Goal: Task Accomplishment & Management: Use online tool/utility

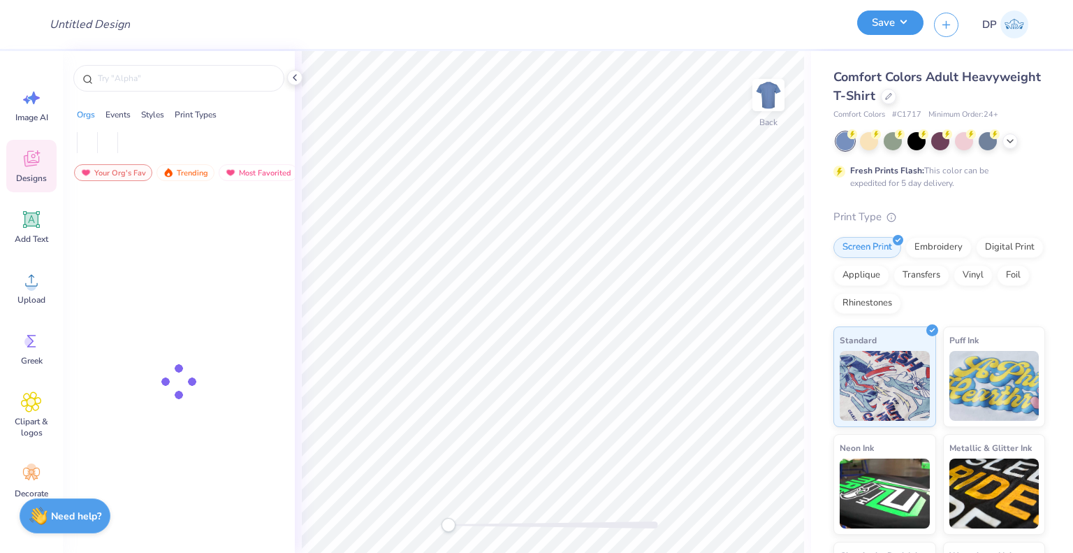
click at [889, 31] on button "Save" at bounding box center [891, 22] width 66 height 24
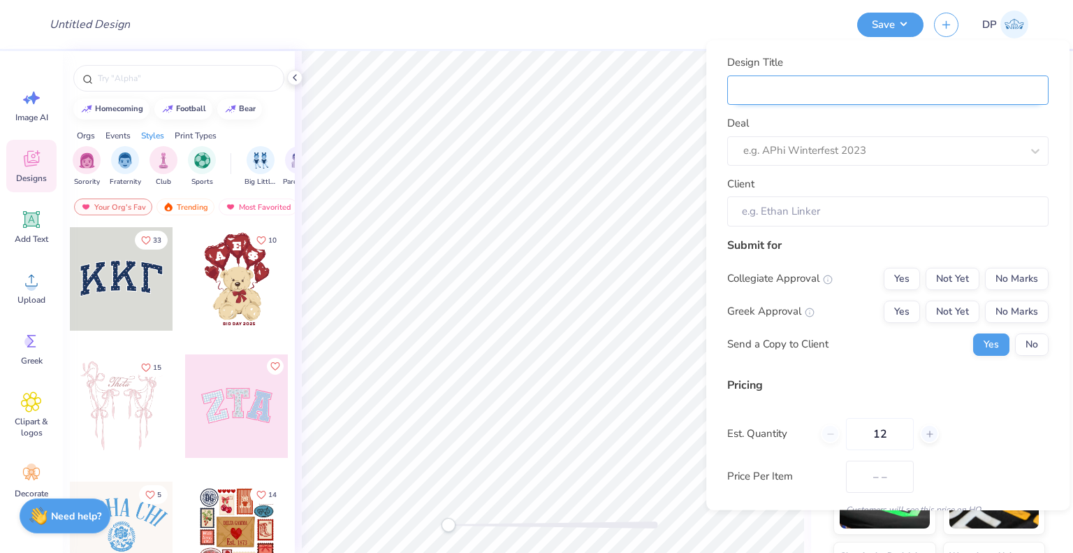
click at [872, 98] on input "Design Title" at bounding box center [888, 90] width 321 height 30
type input "F"
type input "Fi"
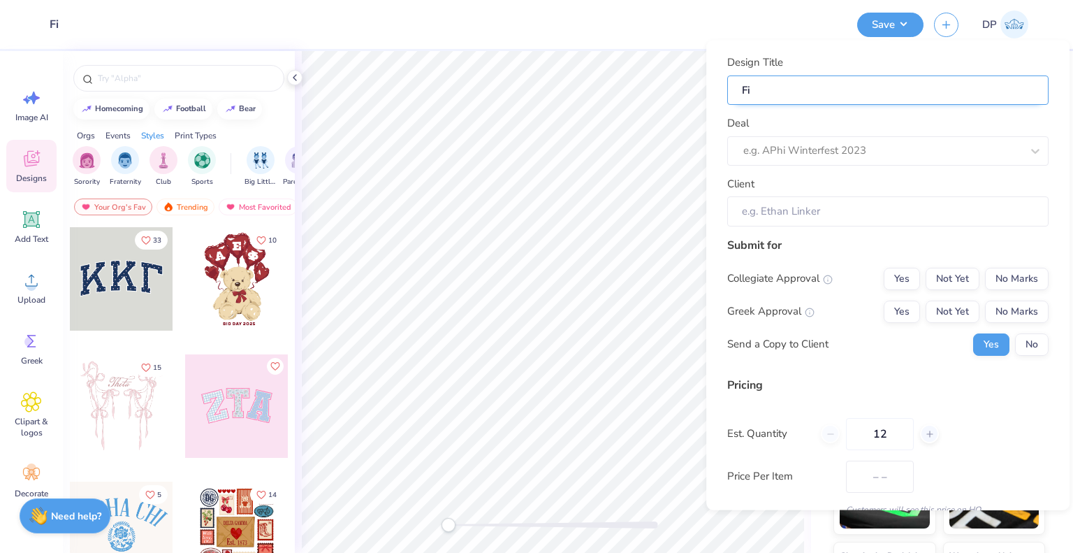
type input "Fin"
type input "Fina"
type input "Finals"
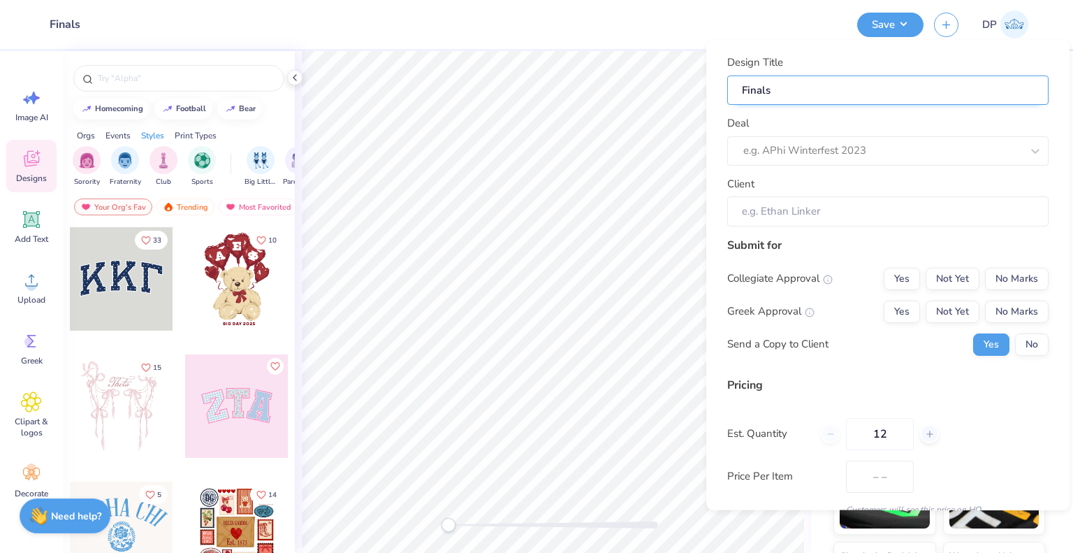
type input "Finals"
type input "Finals C"
type input "Finals Cl"
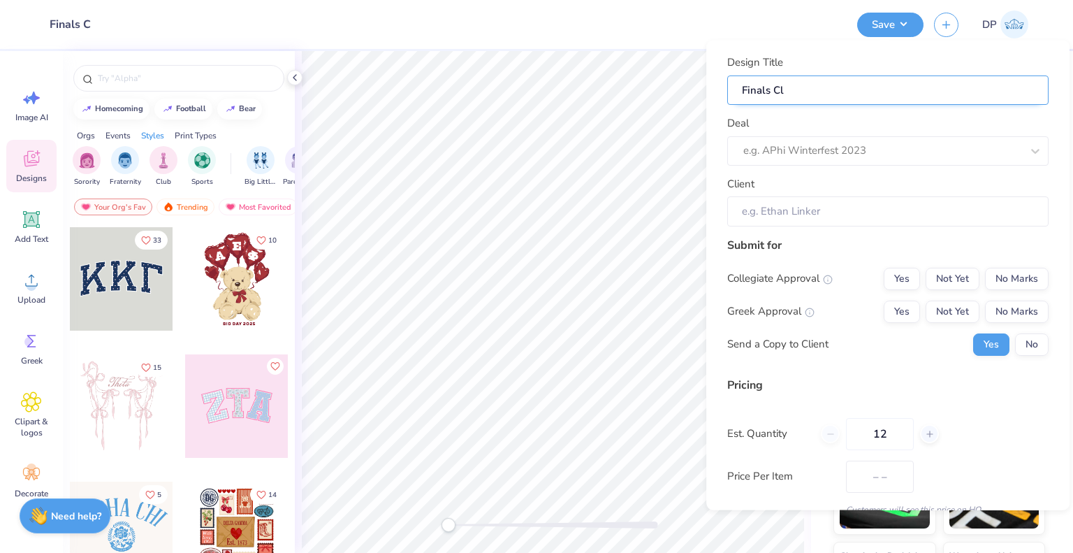
type input "Finals Cl"
type input "Finals Clu"
type input "Finals Club"
type input "Finals Club M"
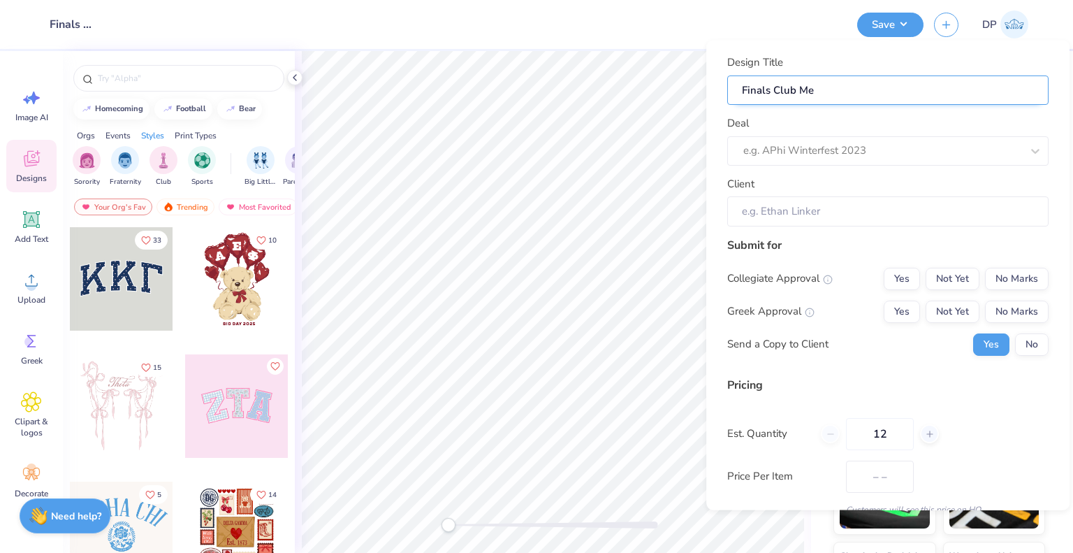
type input "Finals Club Mer"
type input "Finals Club Merch"
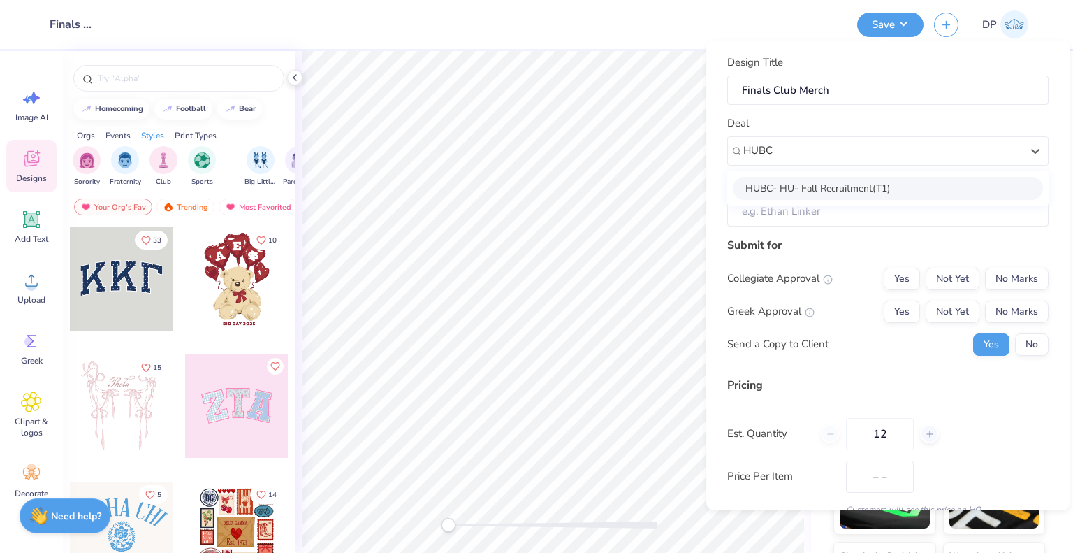
click at [867, 191] on div "HUBC- HU- Fall Recruitment(T1)" at bounding box center [888, 187] width 310 height 23
type input "HUBC"
type input "Tyler Horler"
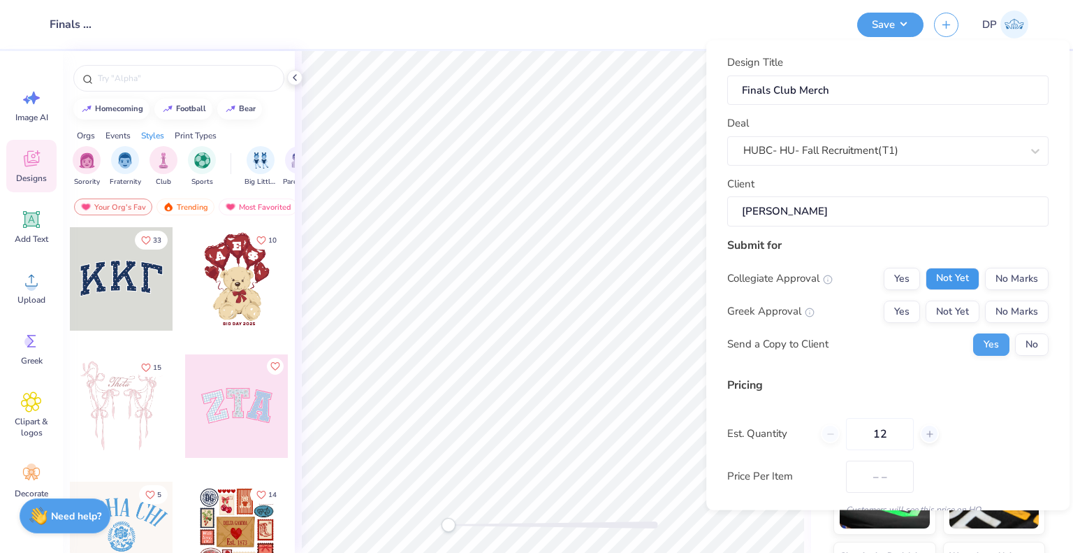
click at [950, 280] on button "Not Yet" at bounding box center [953, 278] width 54 height 22
click at [948, 311] on button "Not Yet" at bounding box center [953, 311] width 54 height 22
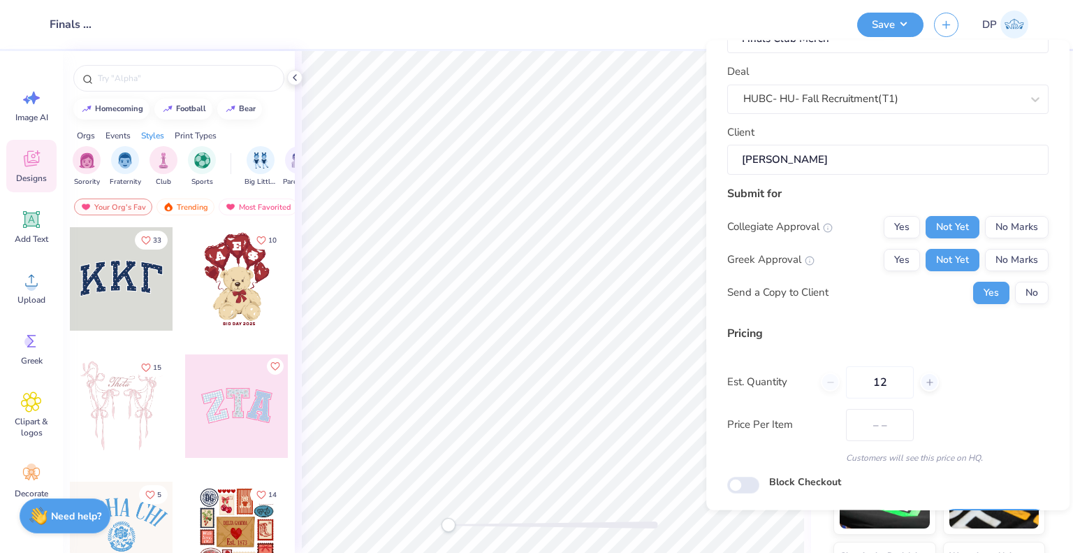
scroll to position [91, 0]
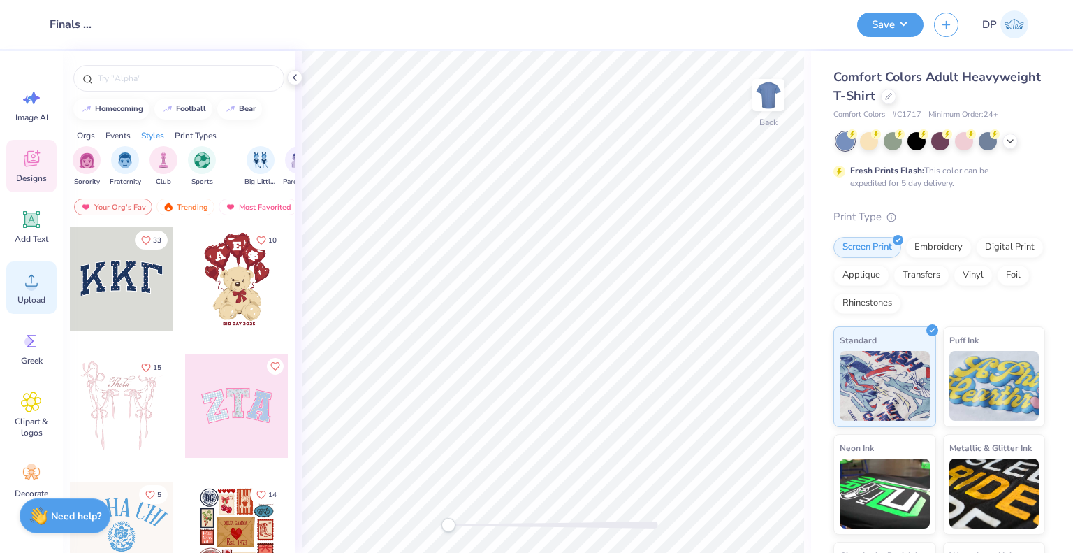
click at [29, 282] on icon at bounding box center [31, 280] width 21 height 21
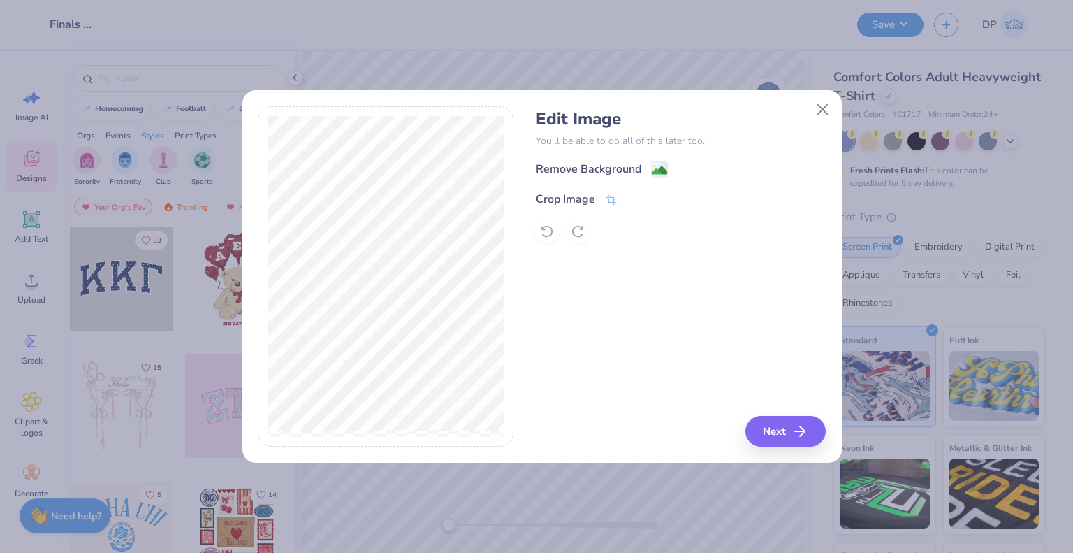
click at [595, 187] on div "Remove Background Crop Image" at bounding box center [681, 202] width 290 height 82
click at [593, 198] on div "Crop Image" at bounding box center [565, 200] width 59 height 17
click at [632, 195] on icon at bounding box center [634, 199] width 8 height 8
click at [621, 167] on div "Remove Background" at bounding box center [589, 170] width 106 height 17
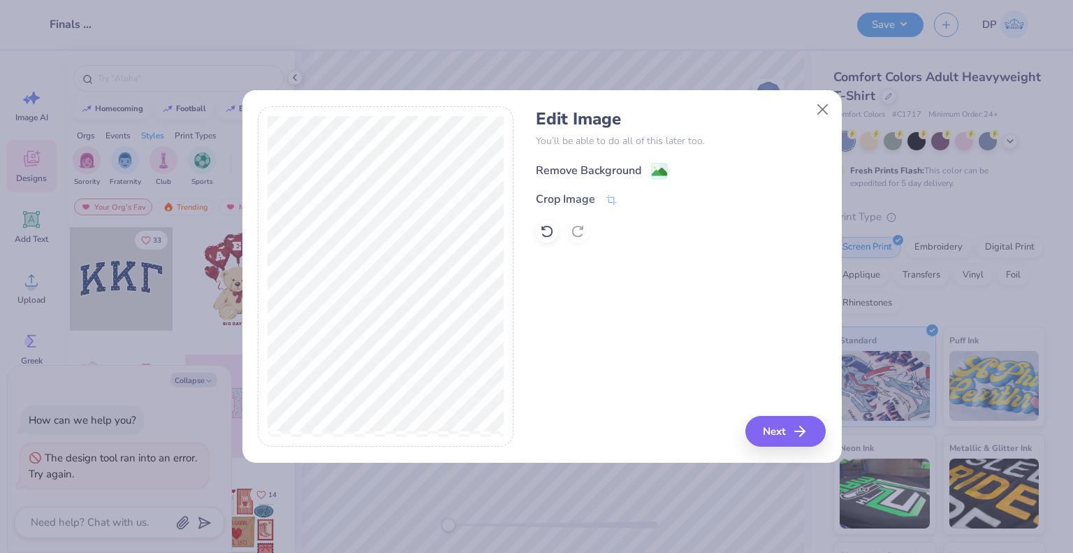
click at [607, 162] on div "Remove Background" at bounding box center [589, 170] width 106 height 17
click at [819, 106] on button "Close" at bounding box center [822, 109] width 27 height 27
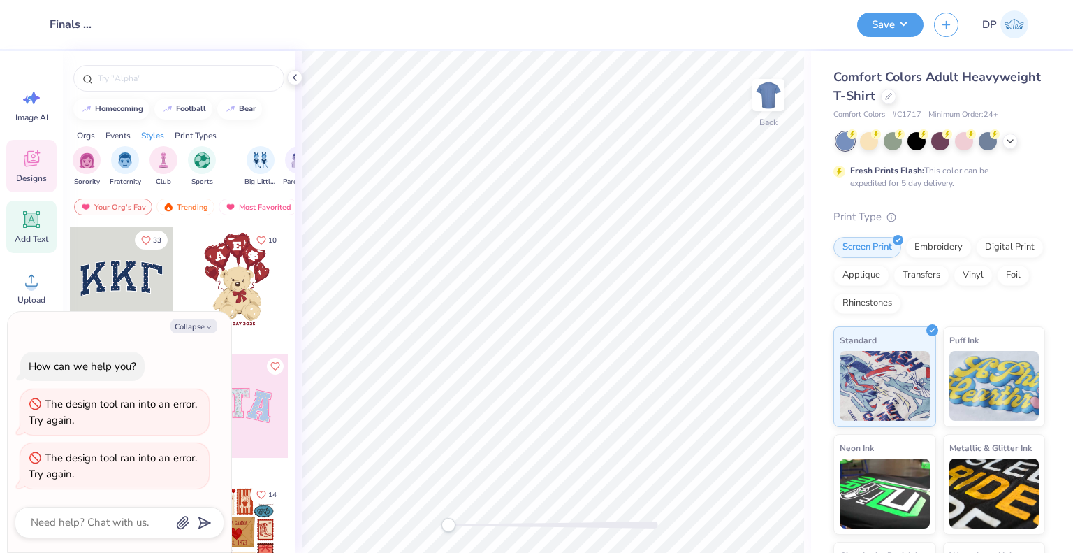
drag, startPoint x: 190, startPoint y: 332, endPoint x: 39, endPoint y: 251, distance: 171.3
click at [187, 329] on button "Collapse" at bounding box center [194, 326] width 47 height 15
type textarea "x"
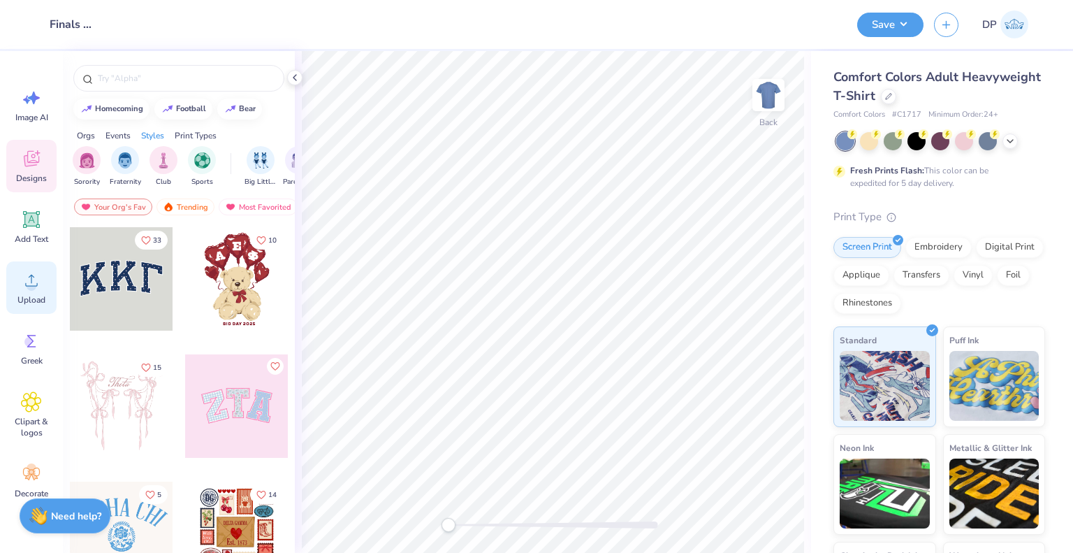
click at [34, 304] on span "Upload" at bounding box center [31, 299] width 28 height 11
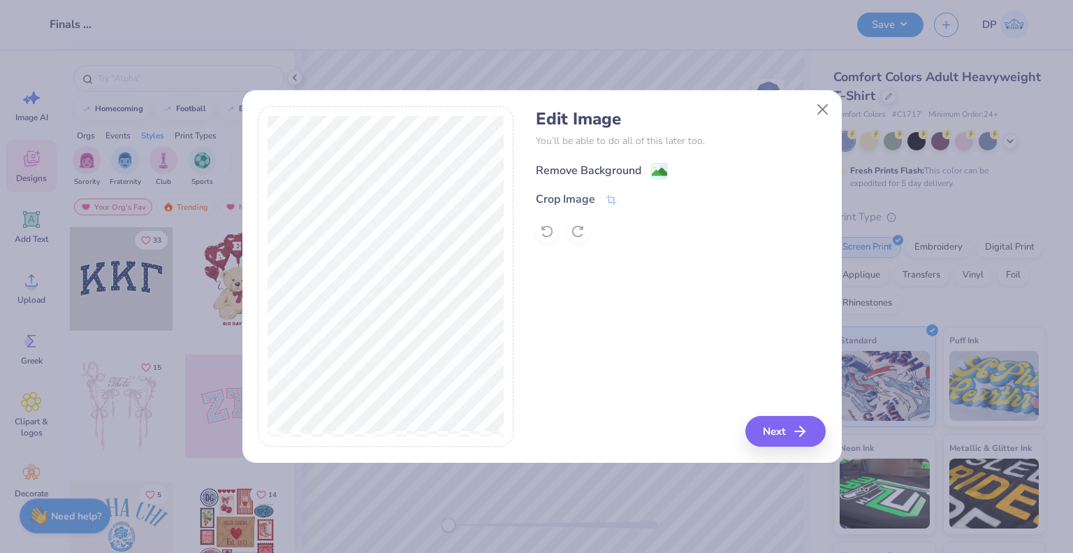
click at [565, 167] on div "Remove Background" at bounding box center [589, 170] width 106 height 17
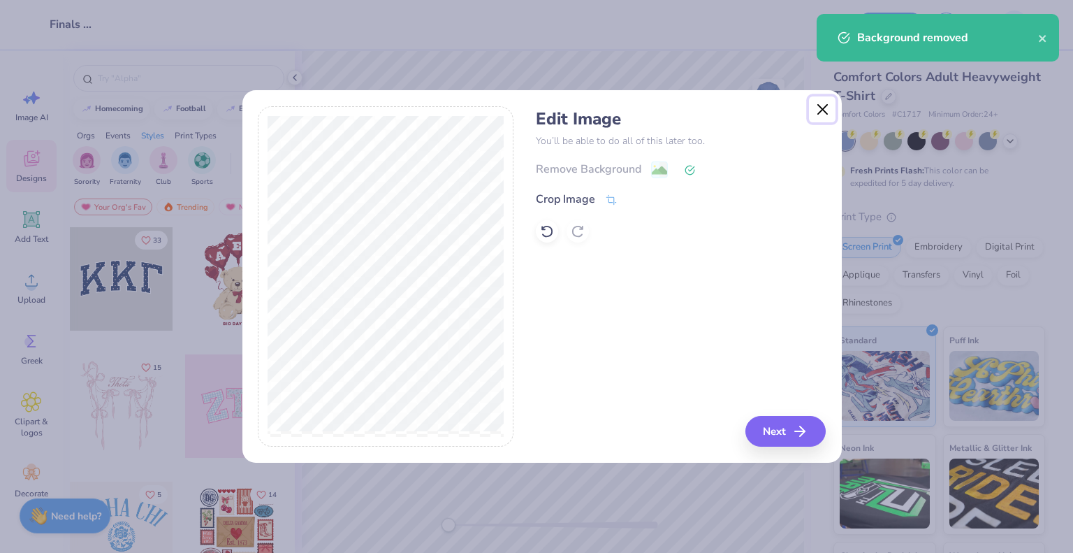
click at [819, 114] on button "Close" at bounding box center [822, 109] width 27 height 27
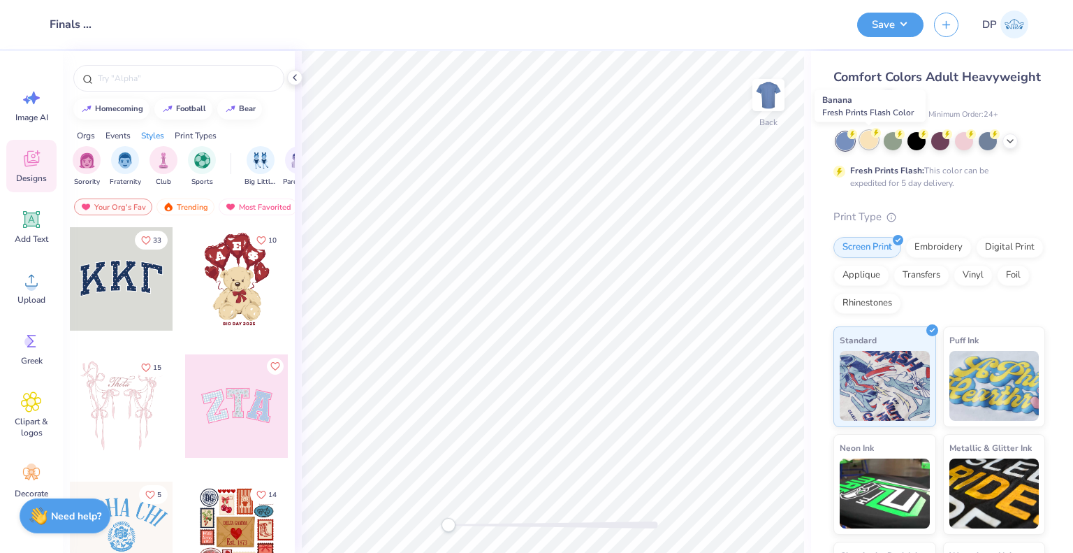
click at [868, 145] on div at bounding box center [869, 140] width 18 height 18
click at [1009, 139] on polyline at bounding box center [1011, 139] width 6 height 3
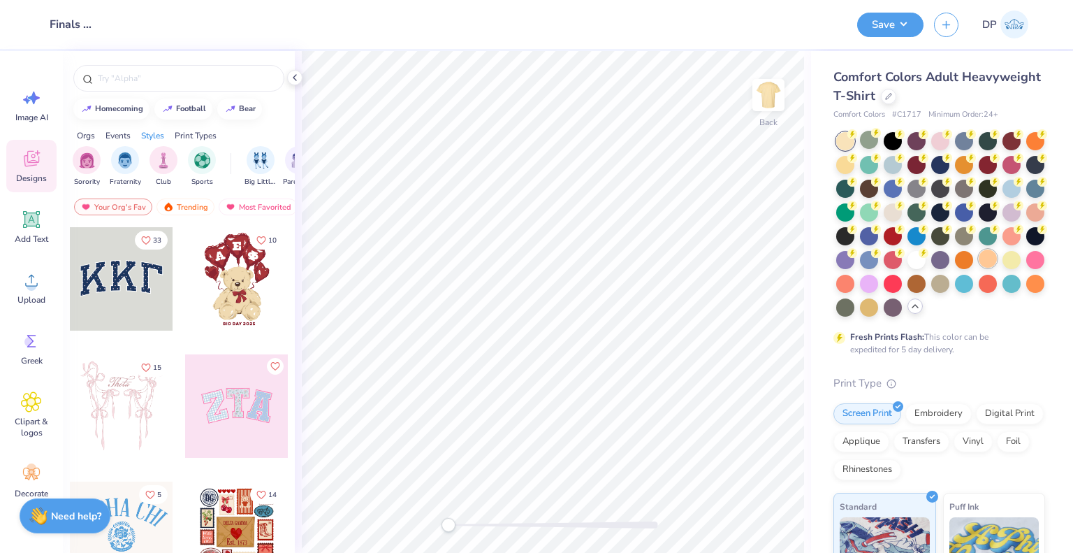
click at [979, 268] on div at bounding box center [988, 258] width 18 height 18
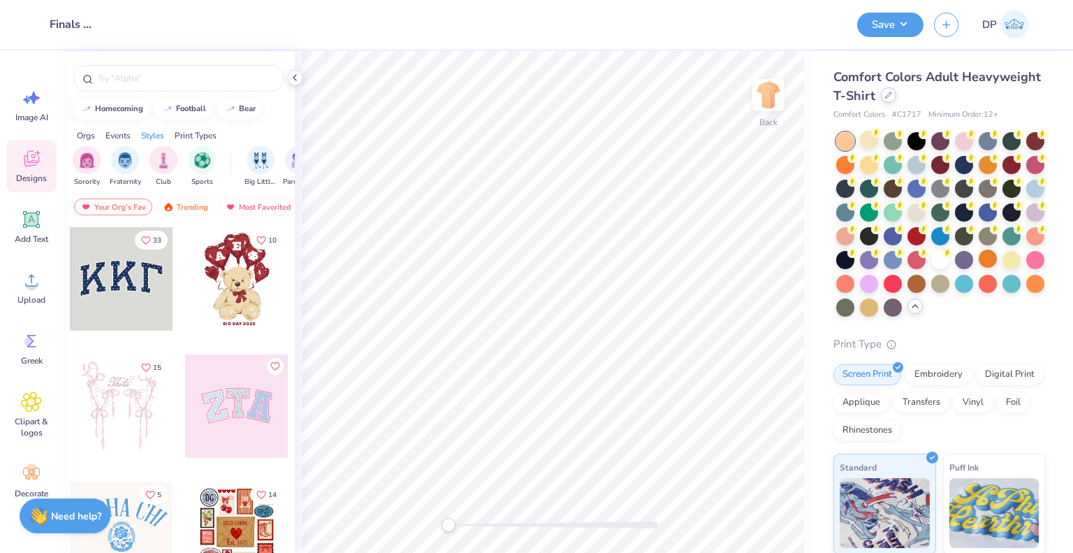
click at [892, 96] on icon at bounding box center [889, 95] width 6 height 6
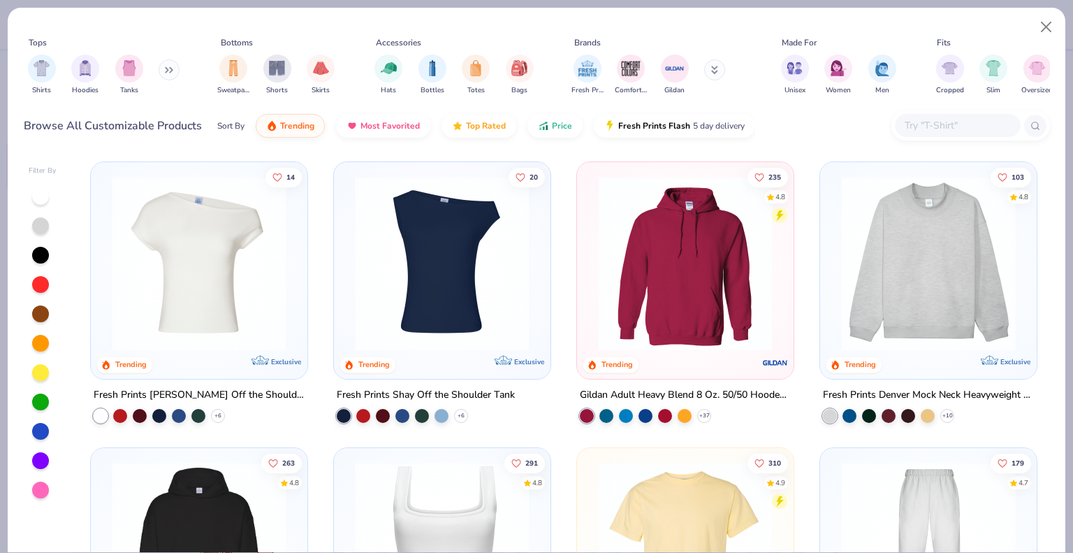
click at [944, 125] on input "text" at bounding box center [958, 125] width 108 height 16
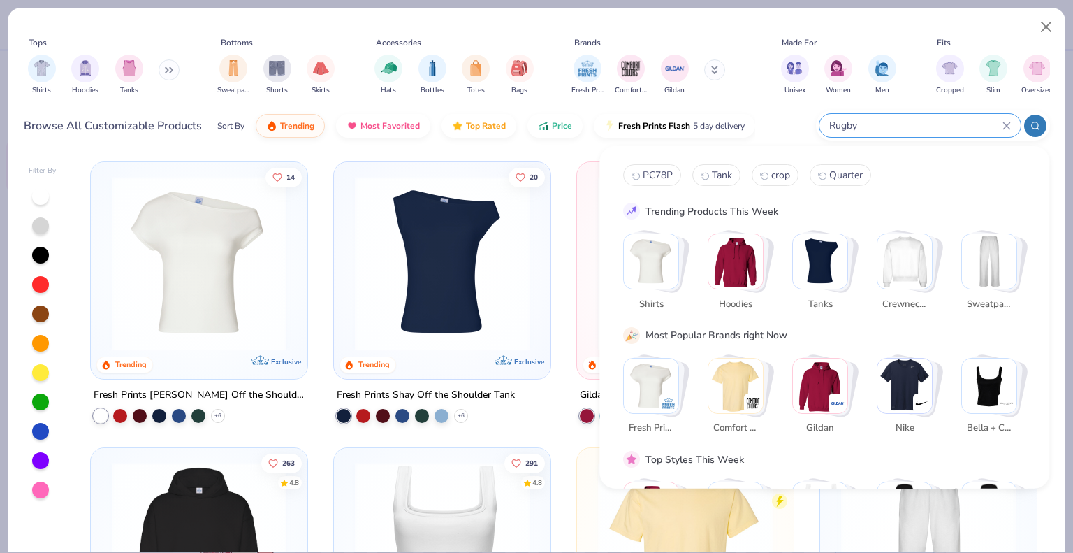
type input "Rugby"
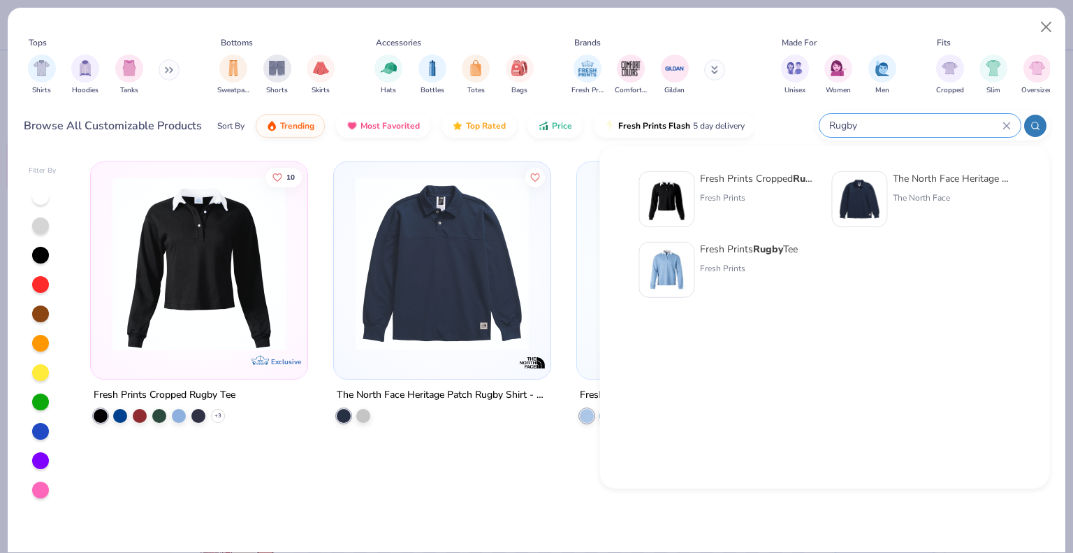
click at [461, 505] on div "10 Exclusive Fresh Prints Cropped Rugby Tee + 3 The North Face Heritage Patch R…" at bounding box center [564, 353] width 973 height 398
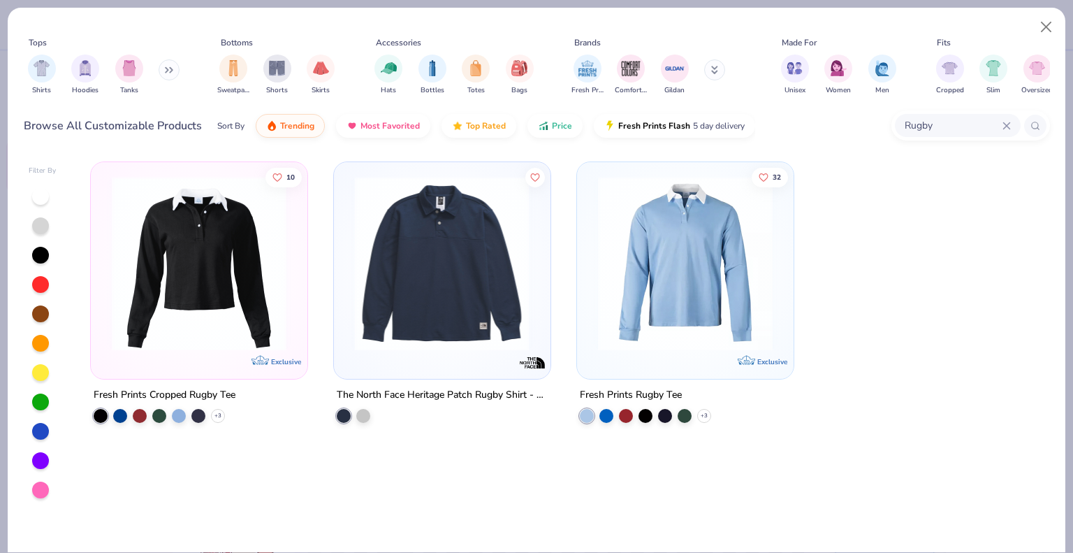
click at [507, 312] on div at bounding box center [253, 263] width 565 height 175
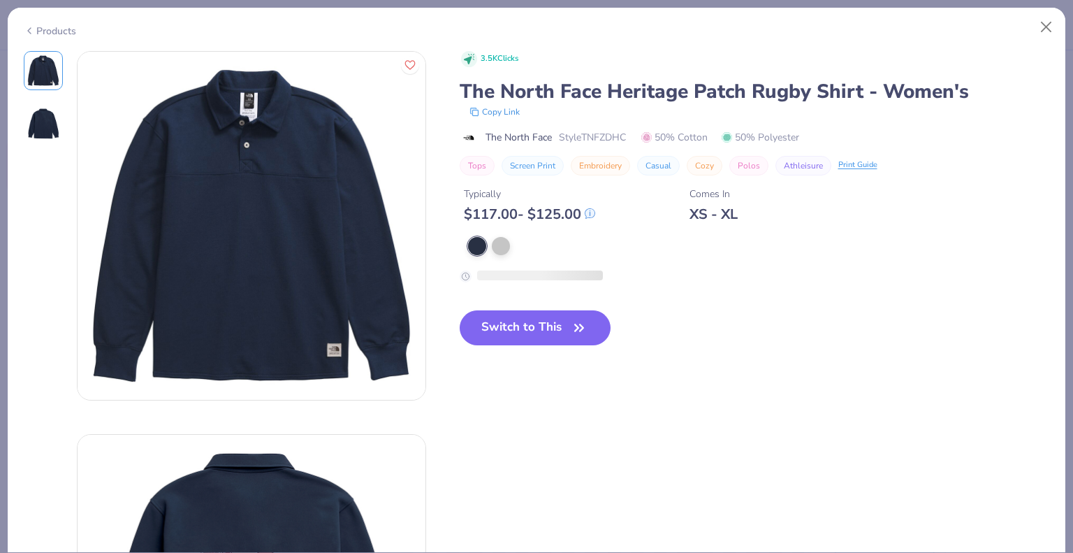
click at [601, 136] on span "Style TNFZDHC" at bounding box center [592, 137] width 67 height 15
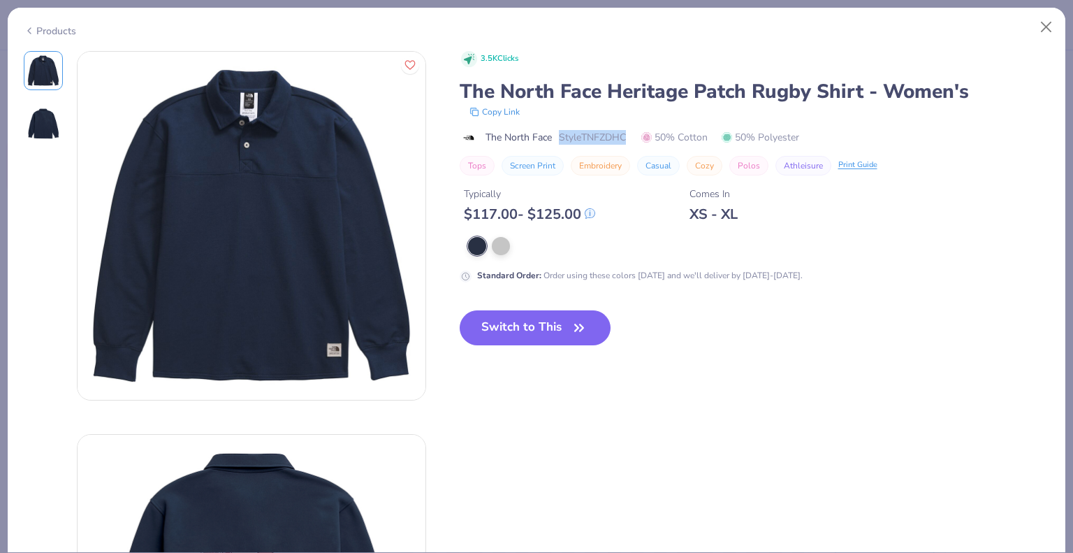
click at [612, 136] on span "Style TNFZDHC" at bounding box center [592, 137] width 67 height 15
click at [625, 114] on div "Copy Link" at bounding box center [755, 112] width 589 height 14
click at [609, 133] on span "Style TNFZDHC" at bounding box center [592, 137] width 67 height 15
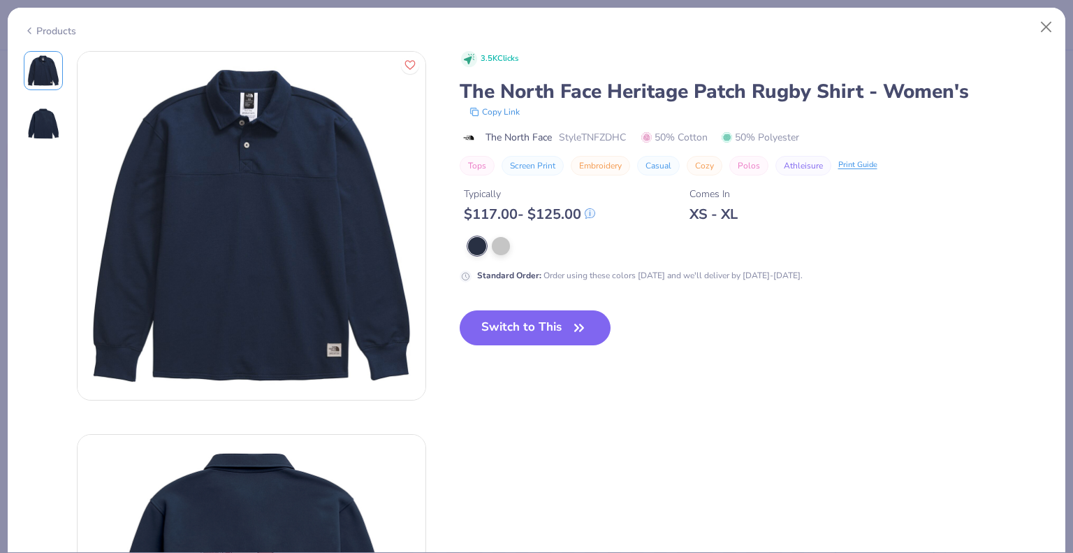
click at [581, 82] on div "The North Face Heritage Patch Rugby Shirt - Women's" at bounding box center [755, 91] width 591 height 27
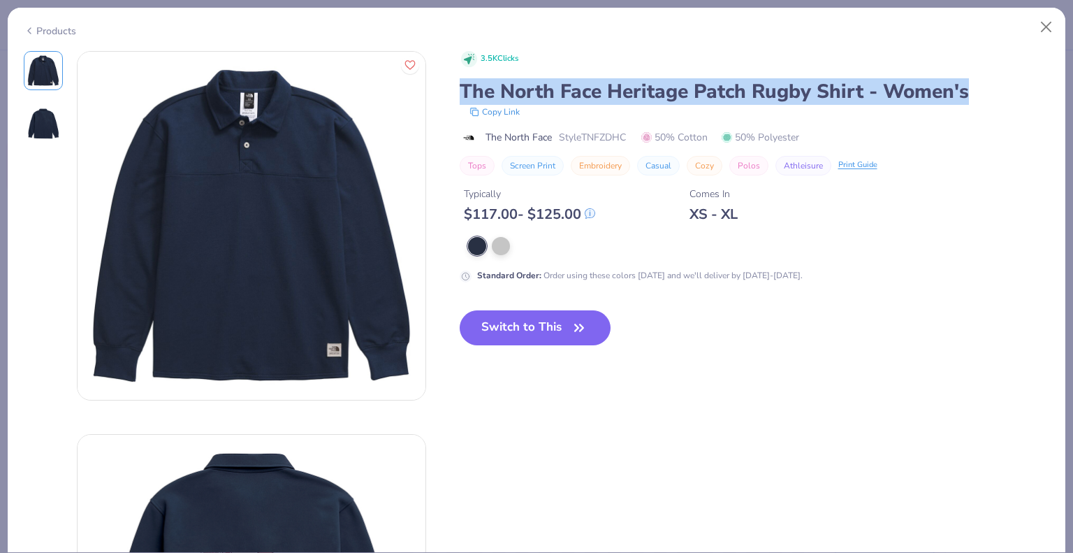
click at [581, 82] on div "The North Face Heritage Patch Rugby Shirt - Women's" at bounding box center [755, 91] width 591 height 27
drag, startPoint x: 581, startPoint y: 82, endPoint x: 270, endPoint y: 59, distance: 312.6
click at [518, 157] on button "Screen Print" at bounding box center [533, 166] width 62 height 20
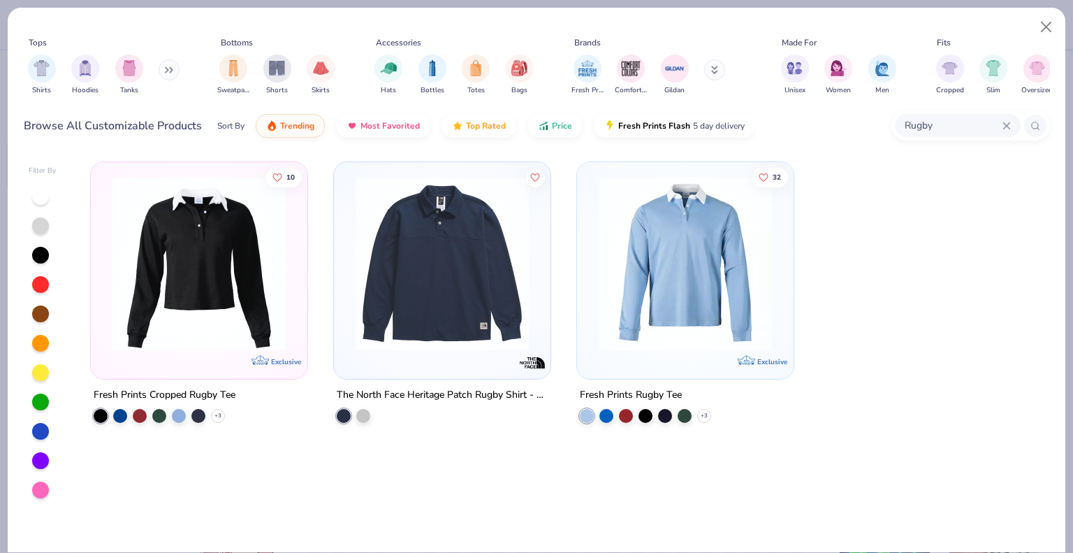
click at [697, 228] on img at bounding box center [685, 263] width 189 height 175
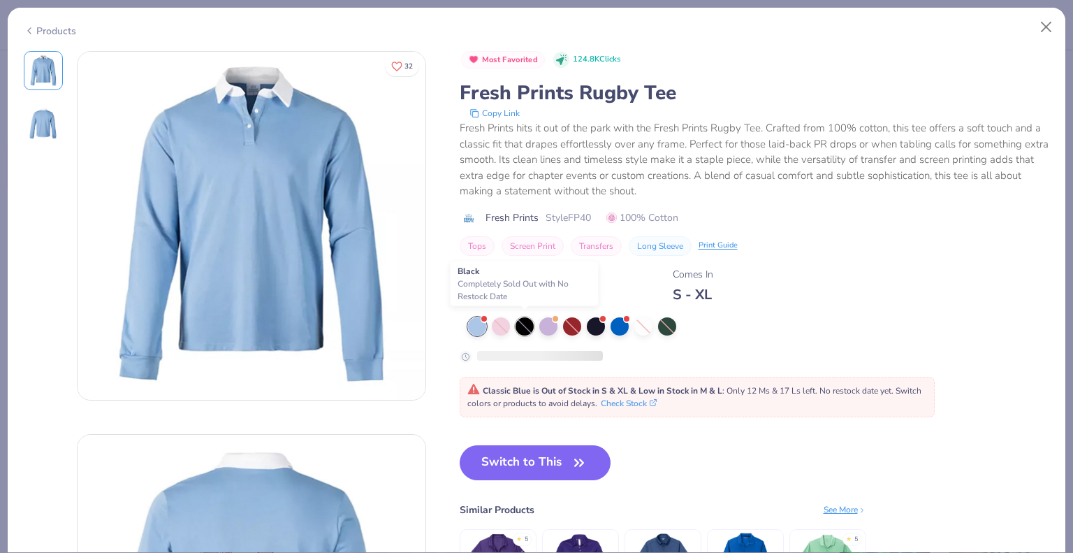
click at [528, 324] on div at bounding box center [525, 326] width 18 height 18
click at [579, 219] on span "Style FP40" at bounding box center [568, 217] width 45 height 15
click at [641, 396] on button "Check Stock" at bounding box center [629, 402] width 56 height 13
click at [1049, 24] on button "Close" at bounding box center [1047, 27] width 27 height 27
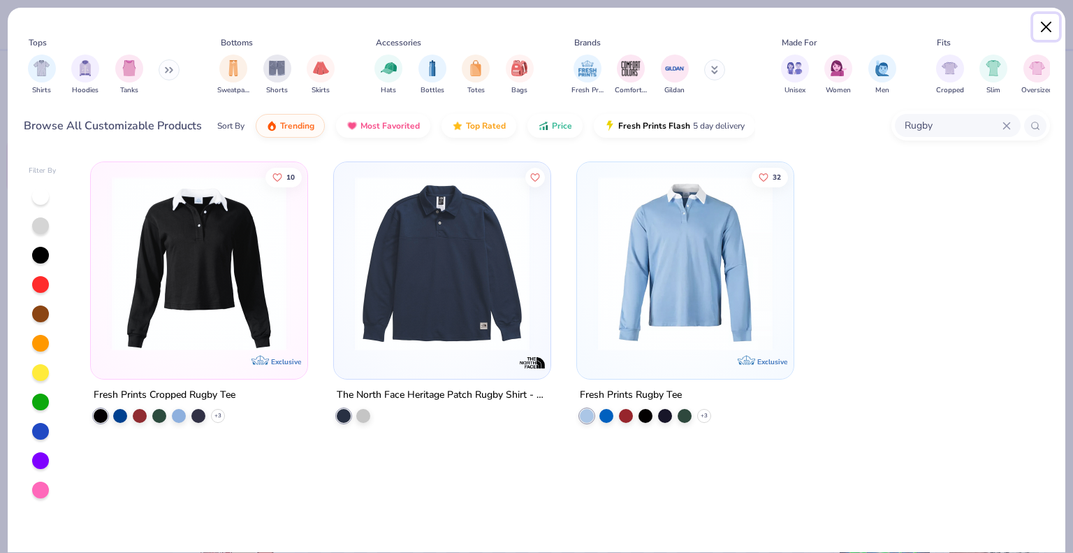
click at [1046, 33] on button "Close" at bounding box center [1047, 27] width 27 height 27
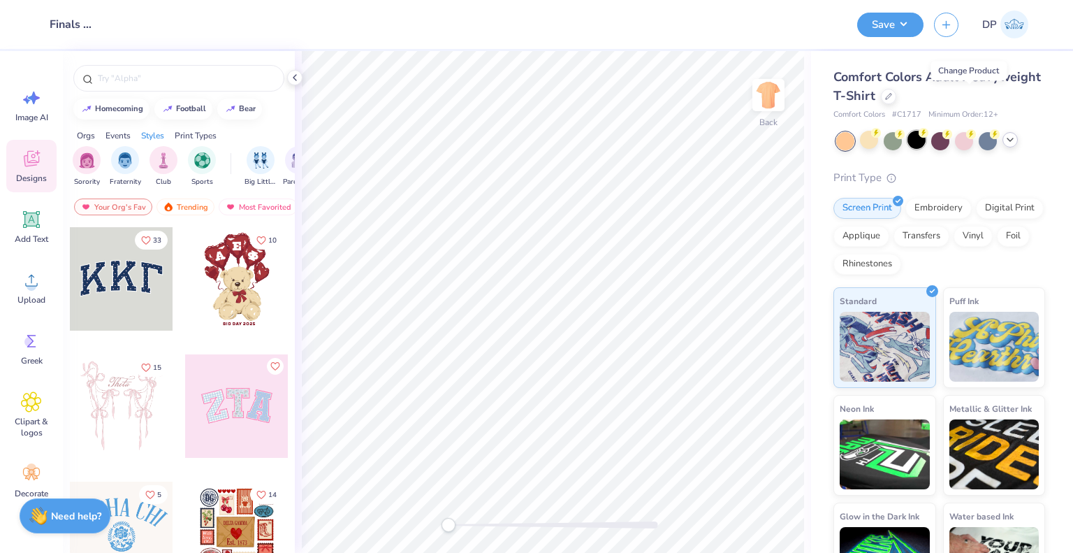
click at [918, 138] on div at bounding box center [917, 140] width 18 height 18
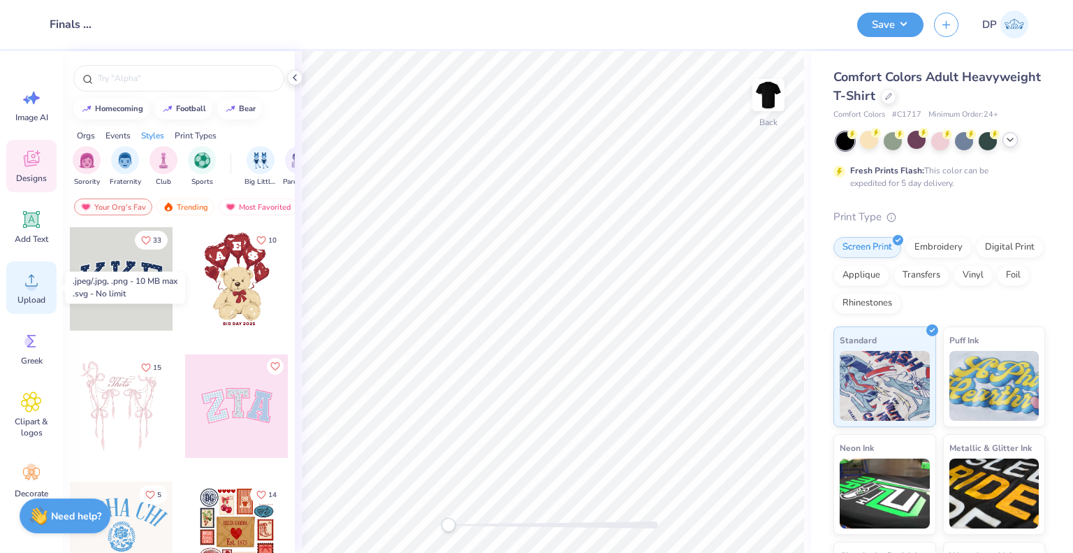
click at [26, 282] on icon at bounding box center [31, 280] width 21 height 21
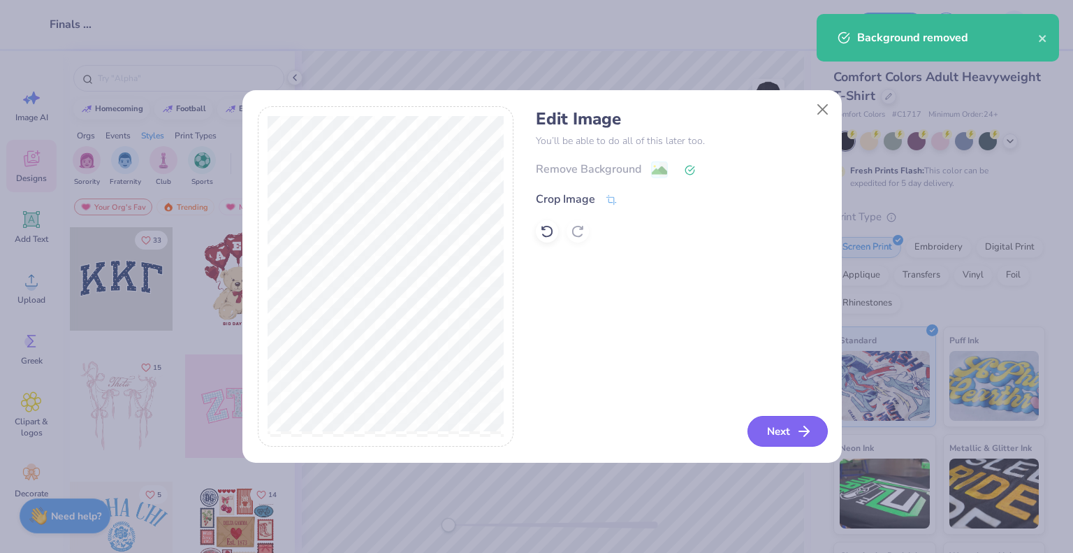
click at [776, 430] on button "Next" at bounding box center [788, 431] width 80 height 31
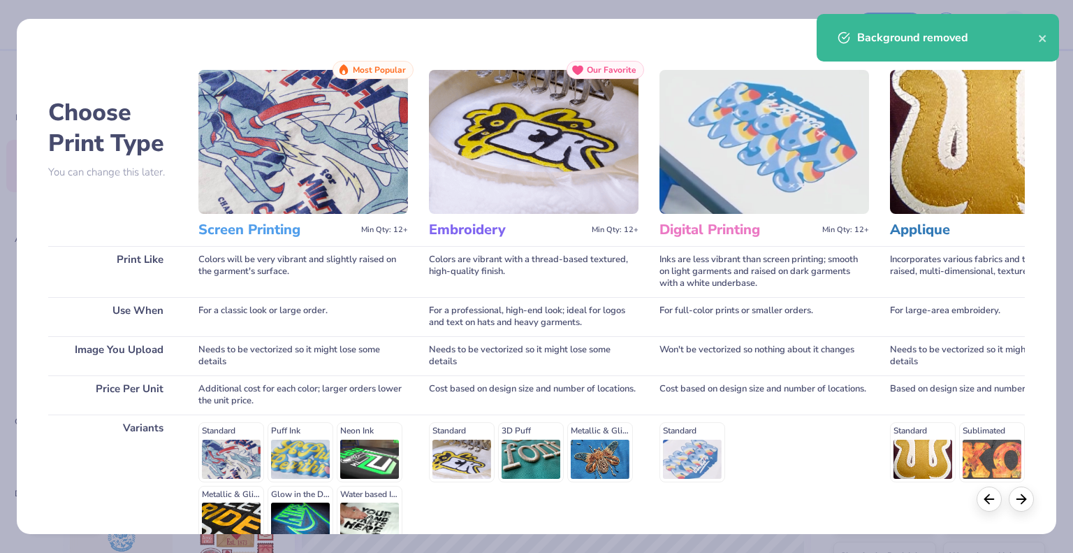
scroll to position [143, 0]
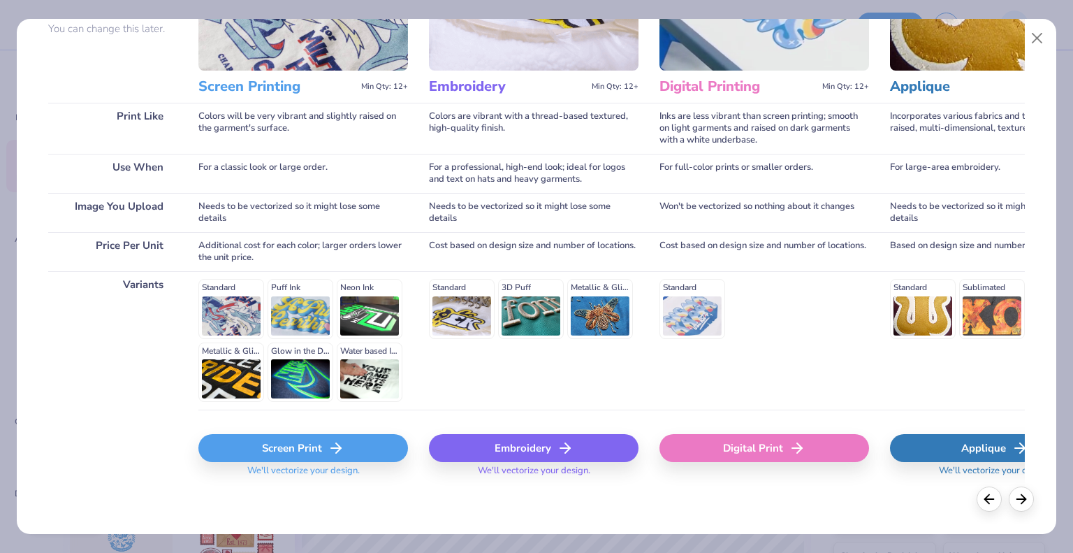
click at [320, 448] on div "Screen Print" at bounding box center [303, 448] width 210 height 28
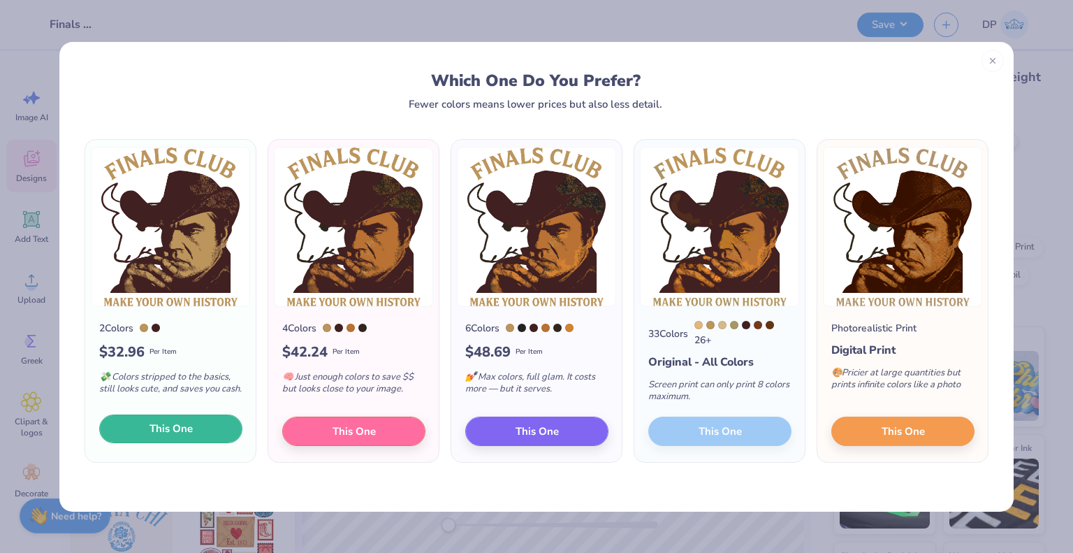
click at [196, 424] on button "This One" at bounding box center [170, 428] width 143 height 29
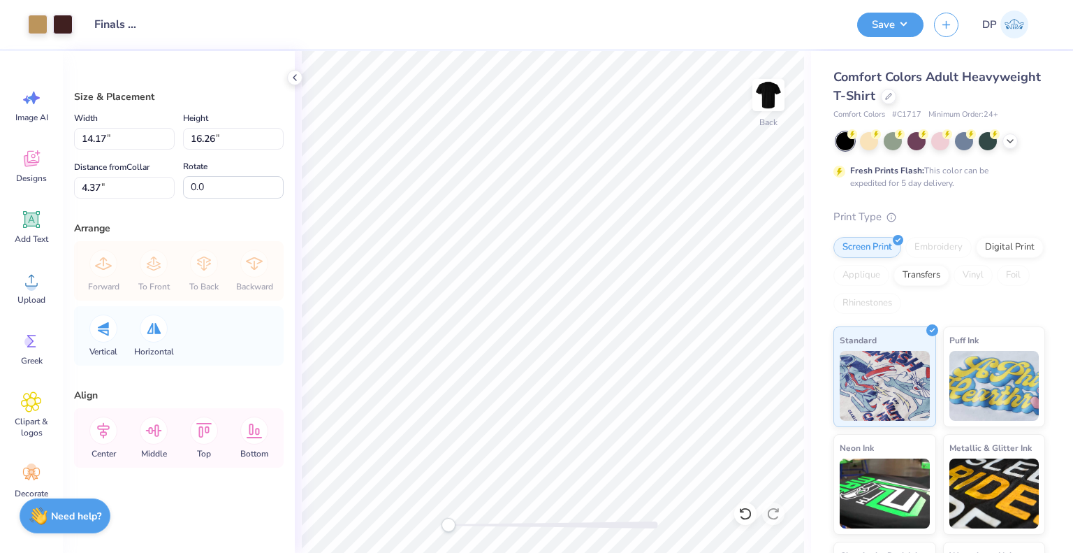
click at [664, 182] on div at bounding box center [536, 276] width 1073 height 553
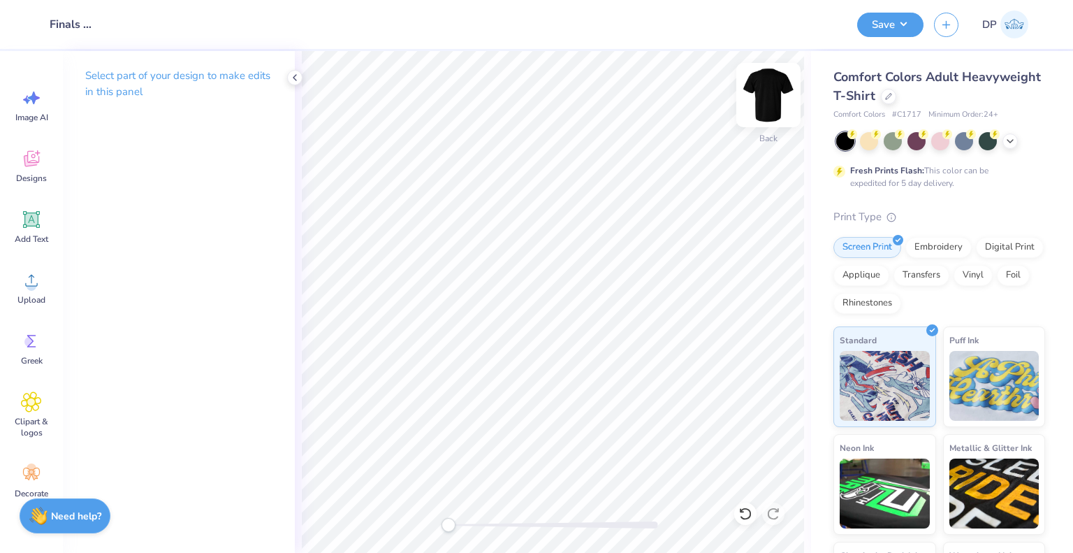
click at [768, 96] on img at bounding box center [769, 95] width 56 height 56
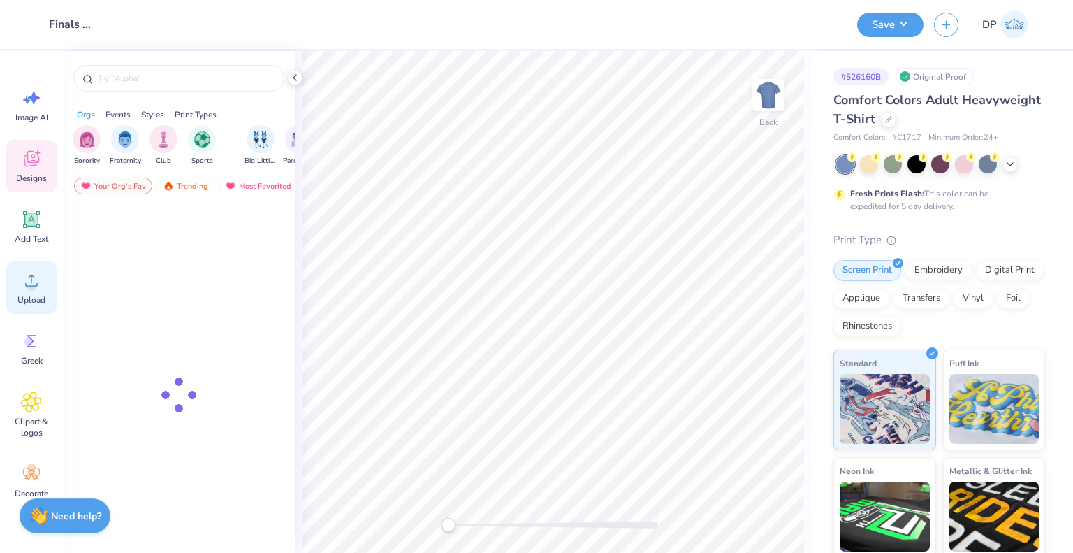
click at [22, 284] on icon at bounding box center [31, 280] width 21 height 21
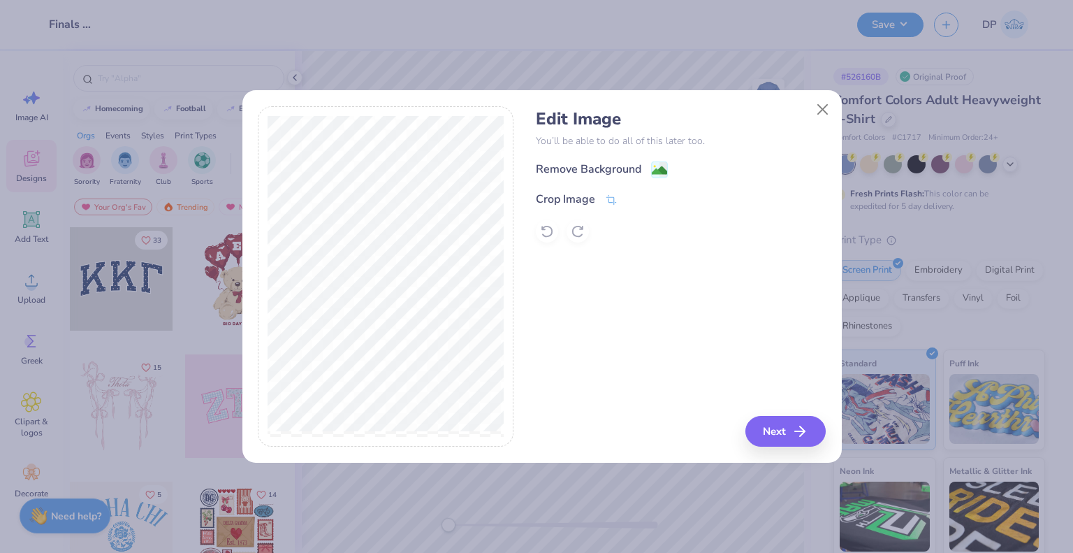
click at [607, 167] on div "Remove Background" at bounding box center [589, 169] width 106 height 17
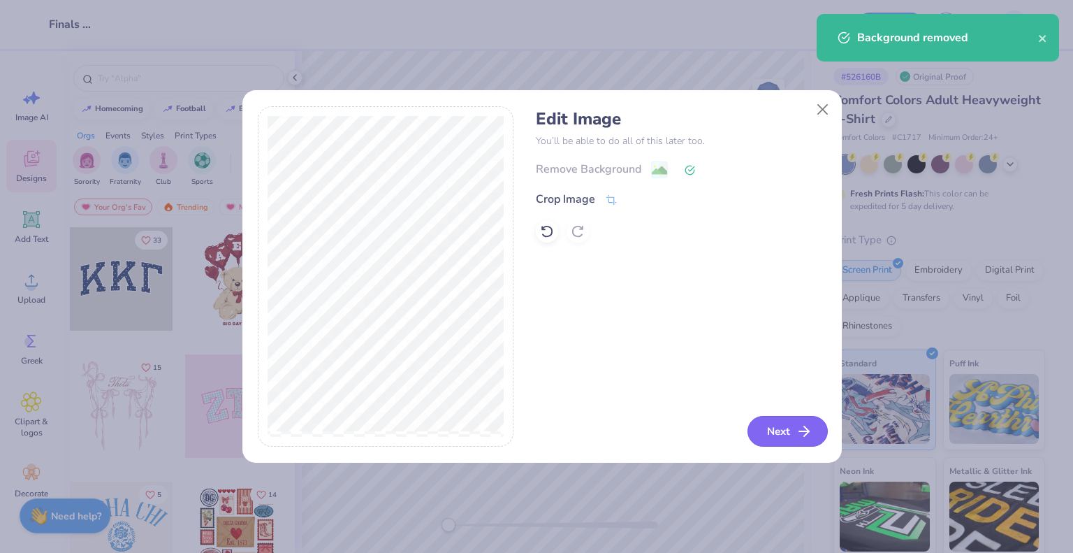
click at [786, 436] on button "Next" at bounding box center [788, 431] width 80 height 31
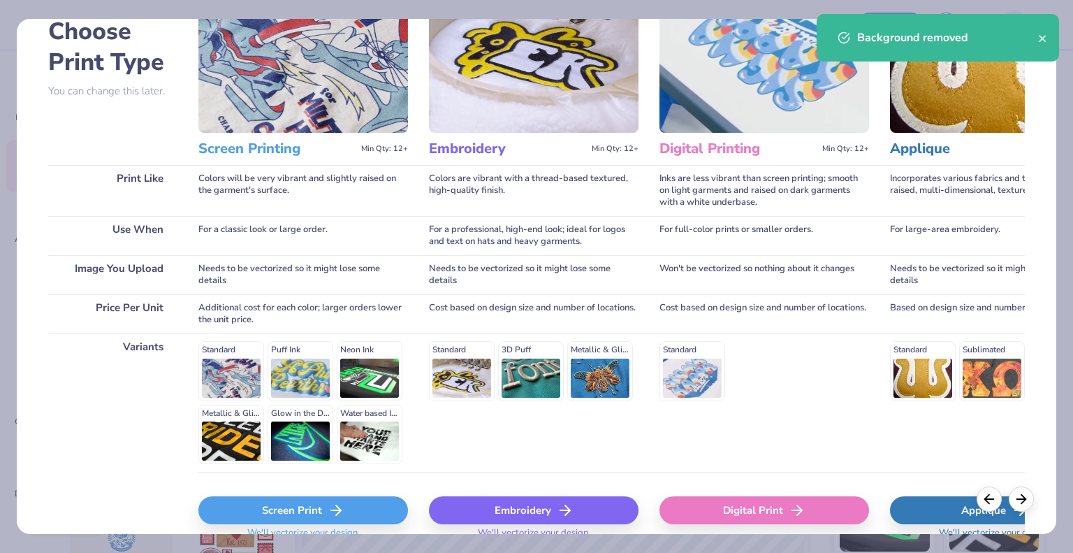
scroll to position [143, 0]
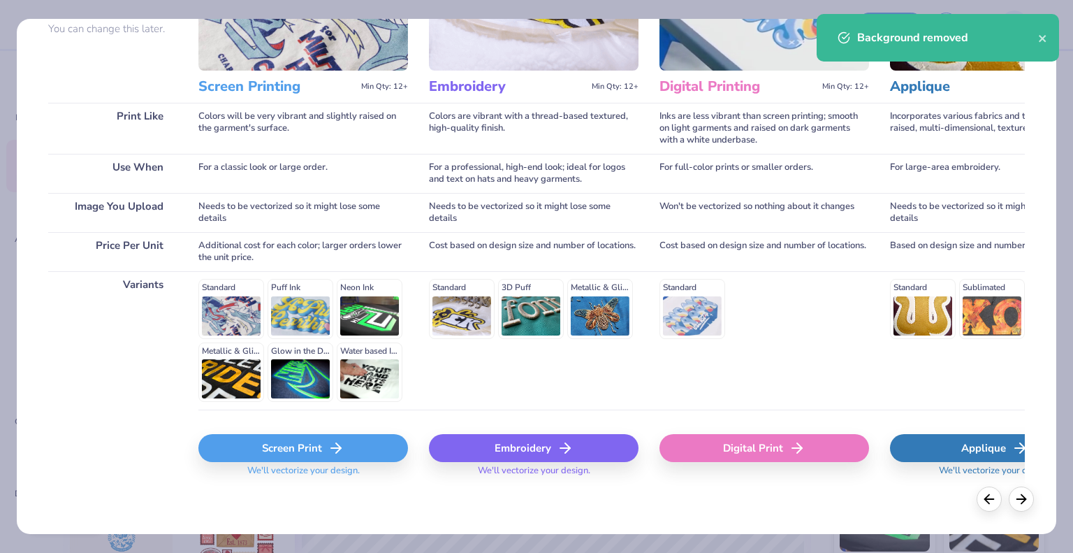
click at [363, 449] on div "Screen Print" at bounding box center [303, 448] width 210 height 28
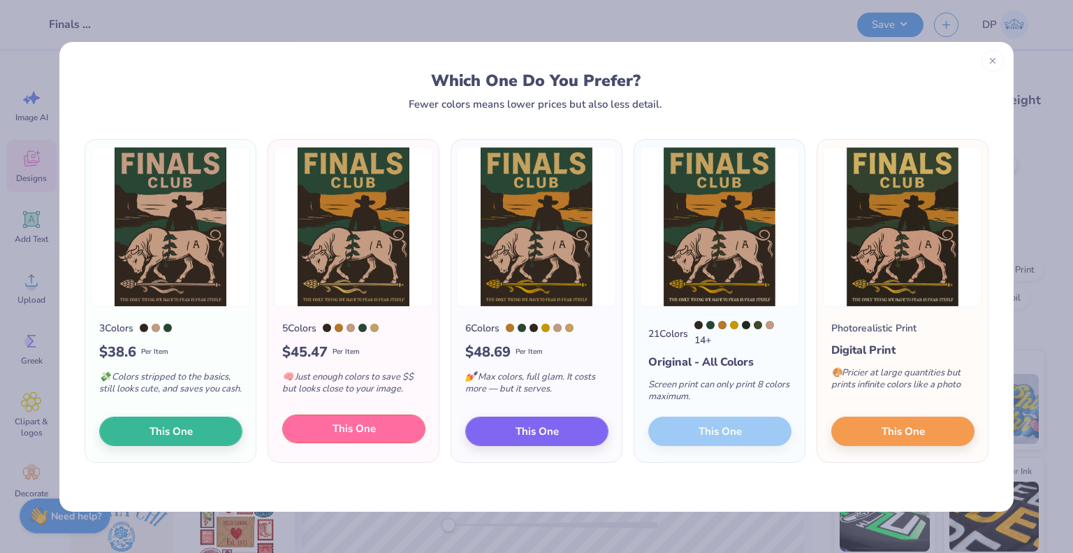
click at [363, 432] on span "This One" at bounding box center [354, 429] width 43 height 16
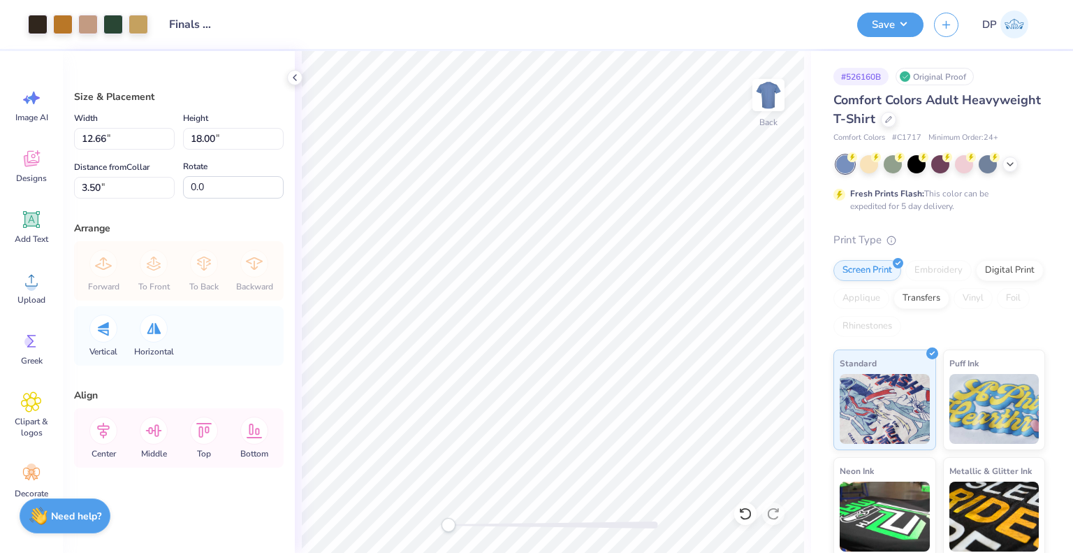
click at [864, 165] on div at bounding box center [536, 276] width 1073 height 553
click at [1011, 164] on icon at bounding box center [1010, 162] width 11 height 11
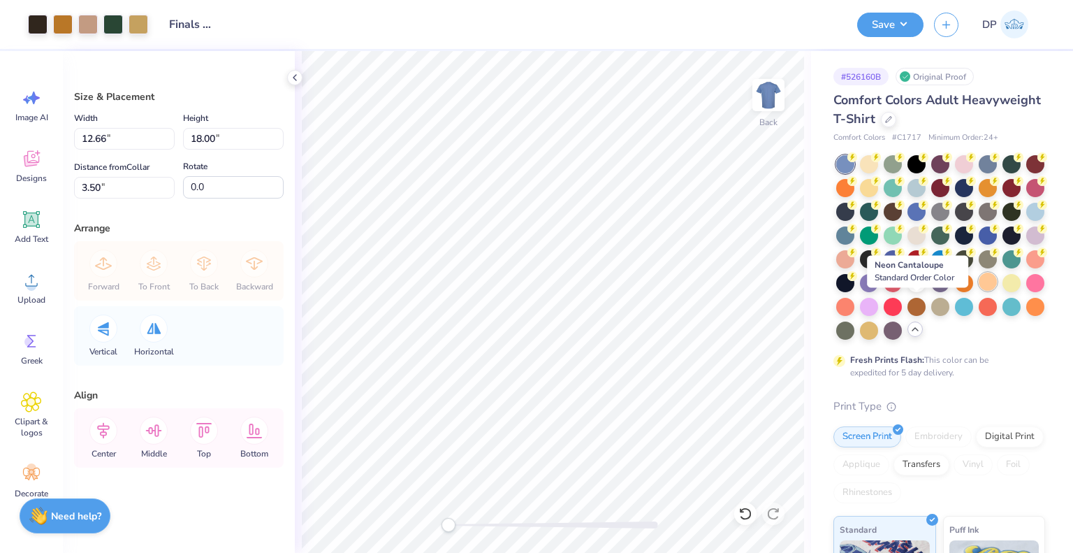
click at [979, 291] on div at bounding box center [988, 282] width 18 height 18
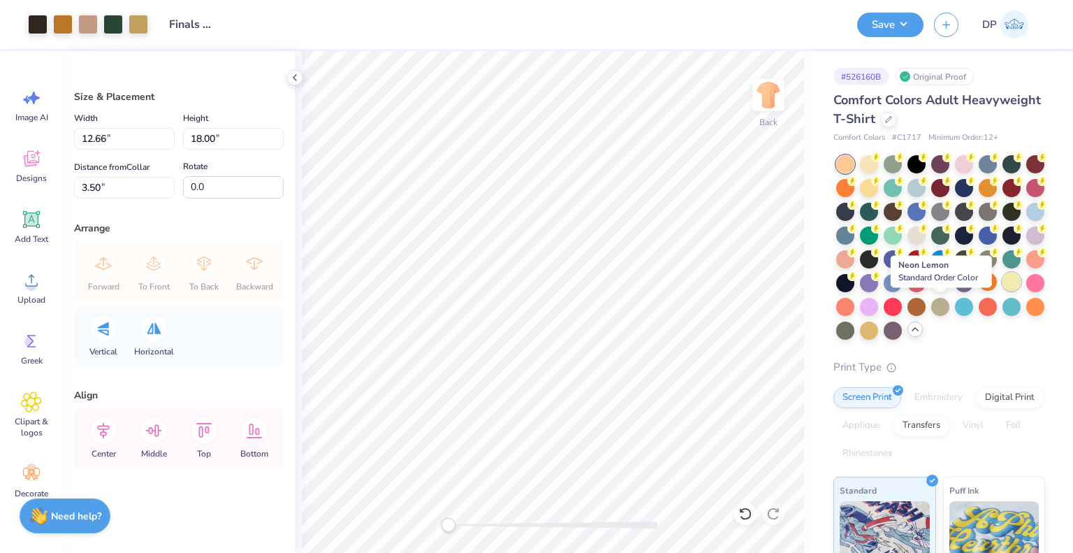
click at [1003, 291] on div at bounding box center [1012, 282] width 18 height 18
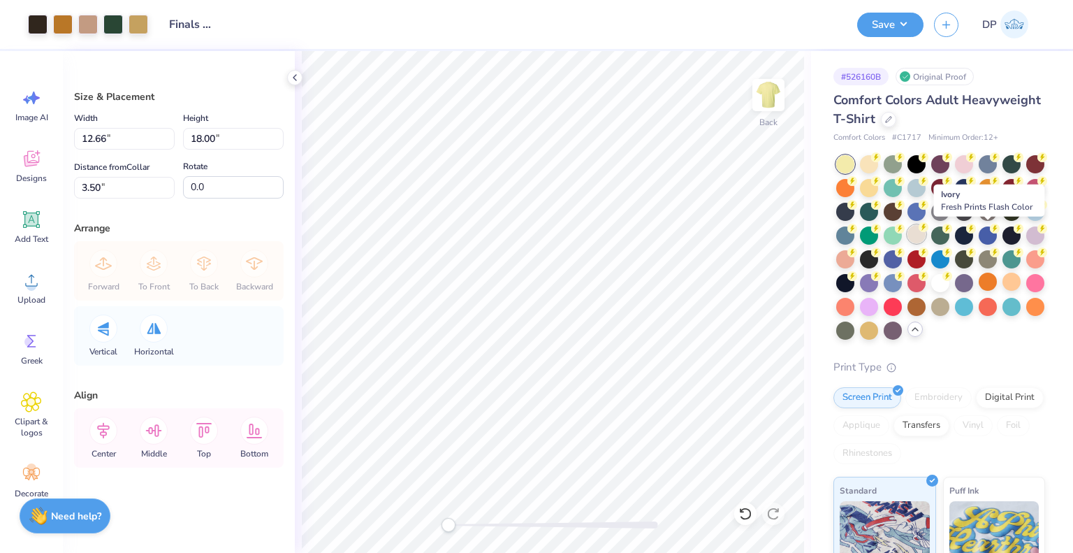
click at [926, 234] on div at bounding box center [917, 234] width 18 height 18
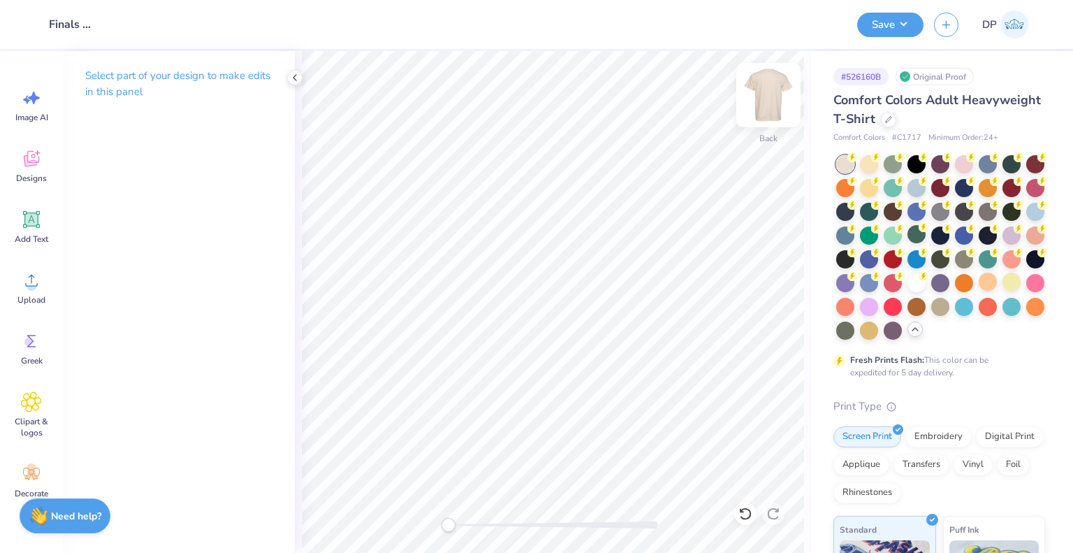
click at [772, 94] on img at bounding box center [769, 95] width 56 height 56
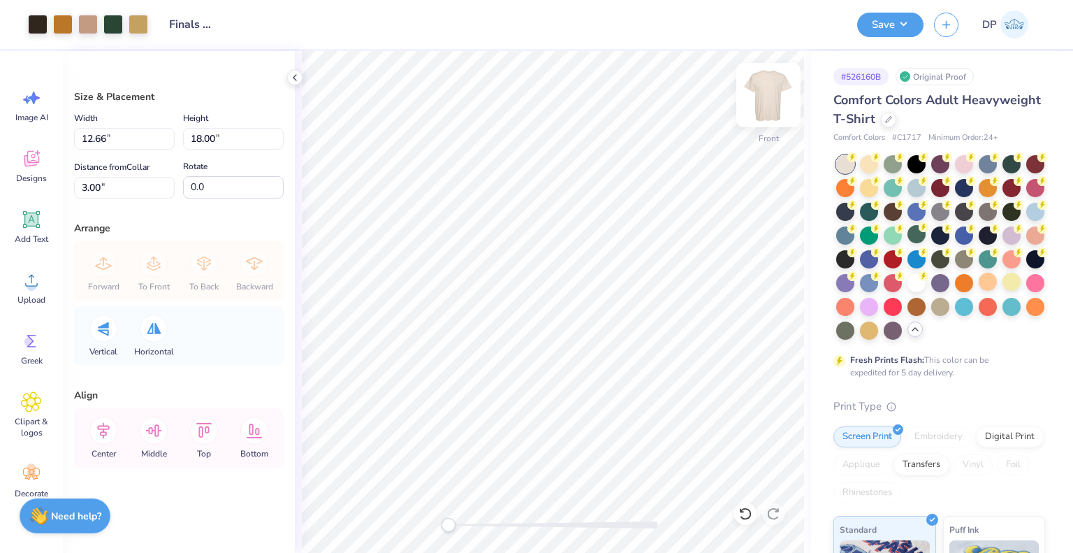
click at [782, 101] on img at bounding box center [769, 95] width 56 height 56
click at [37, 279] on icon at bounding box center [31, 280] width 21 height 21
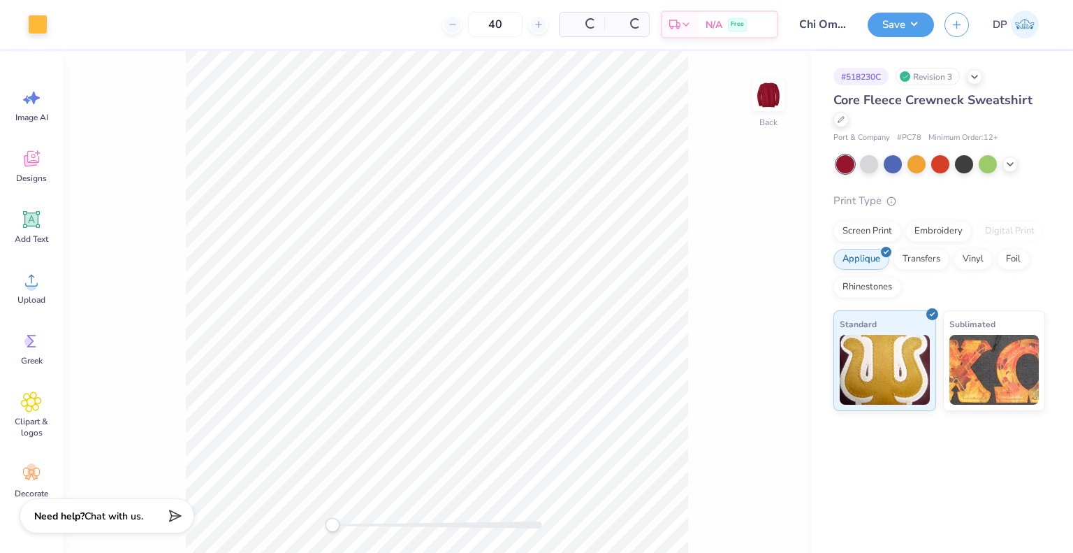
click at [772, 103] on img at bounding box center [769, 95] width 28 height 28
click at [783, 92] on img at bounding box center [769, 95] width 56 height 56
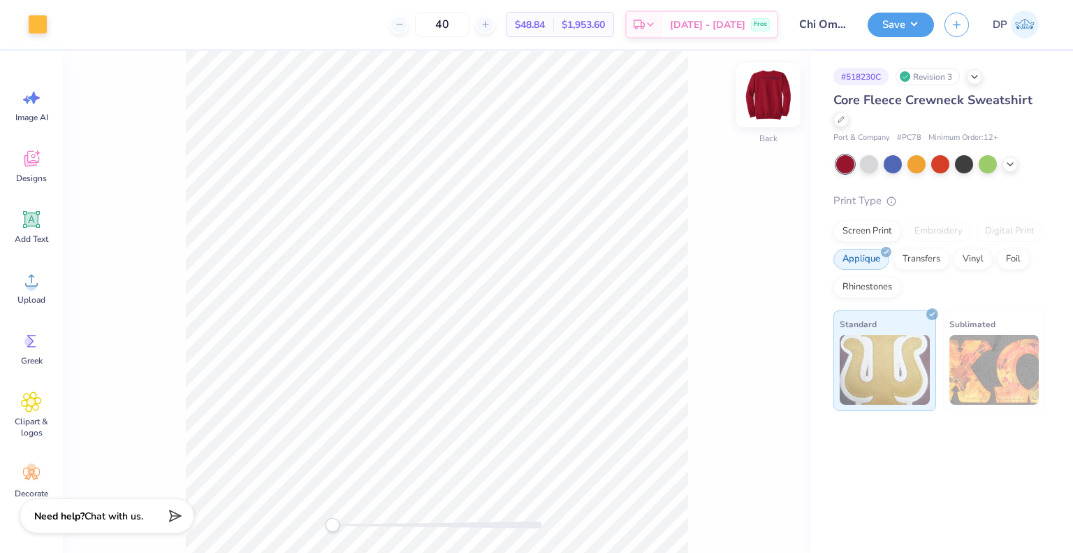
click at [758, 95] on img at bounding box center [769, 95] width 56 height 56
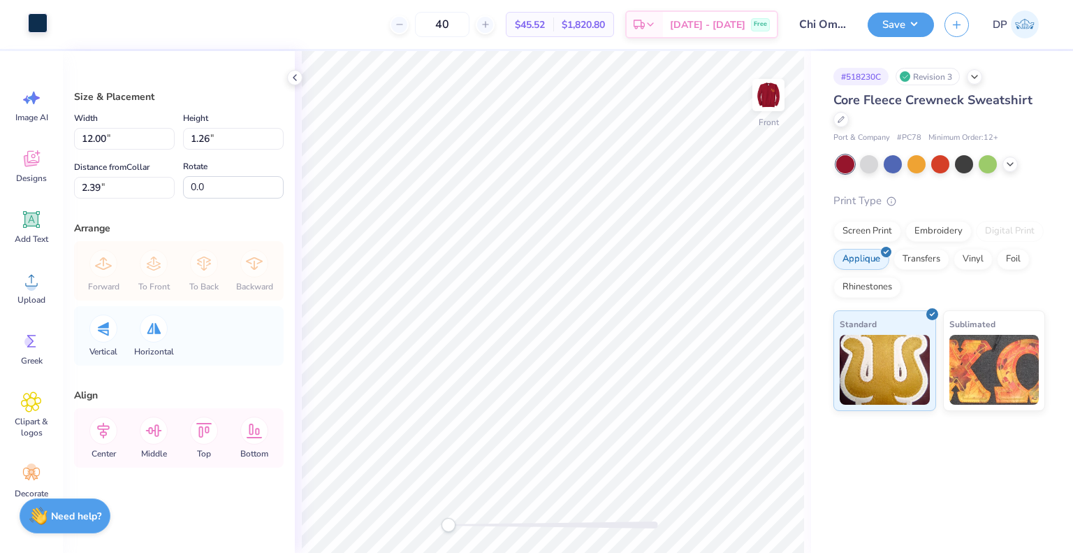
click at [42, 21] on div at bounding box center [38, 23] width 20 height 20
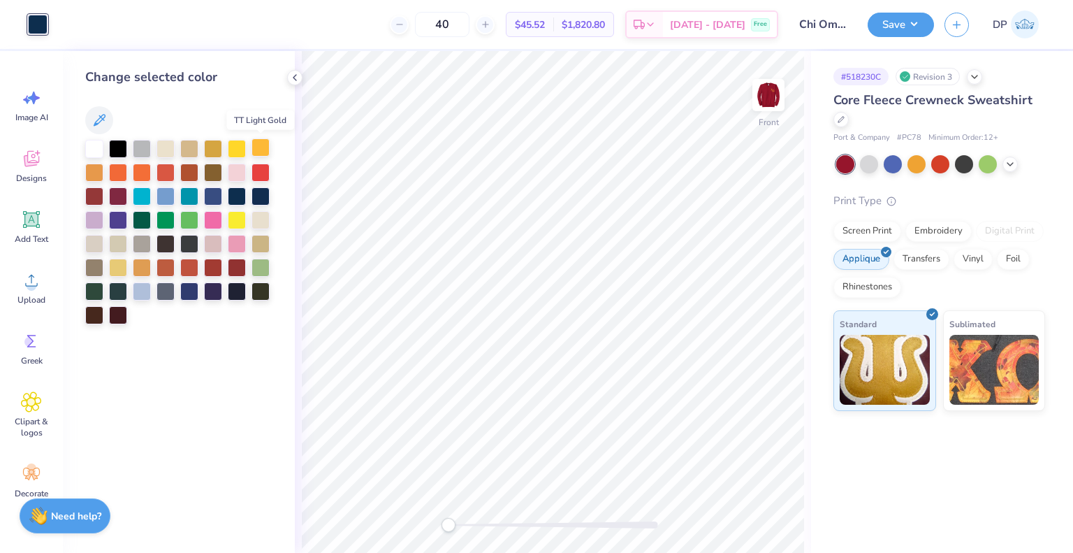
click at [256, 147] on div at bounding box center [261, 147] width 18 height 18
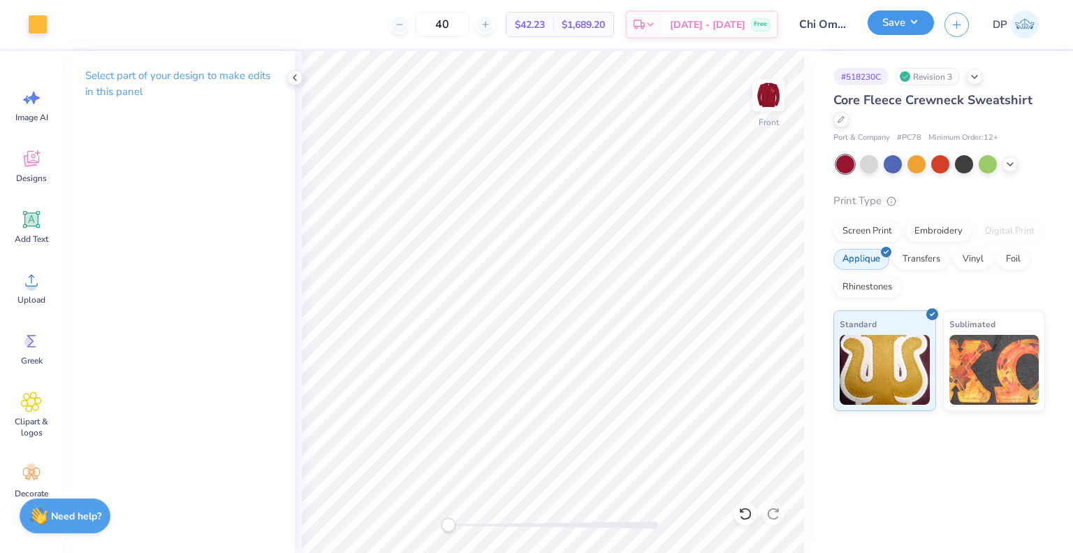
click at [906, 19] on button "Save" at bounding box center [901, 22] width 66 height 24
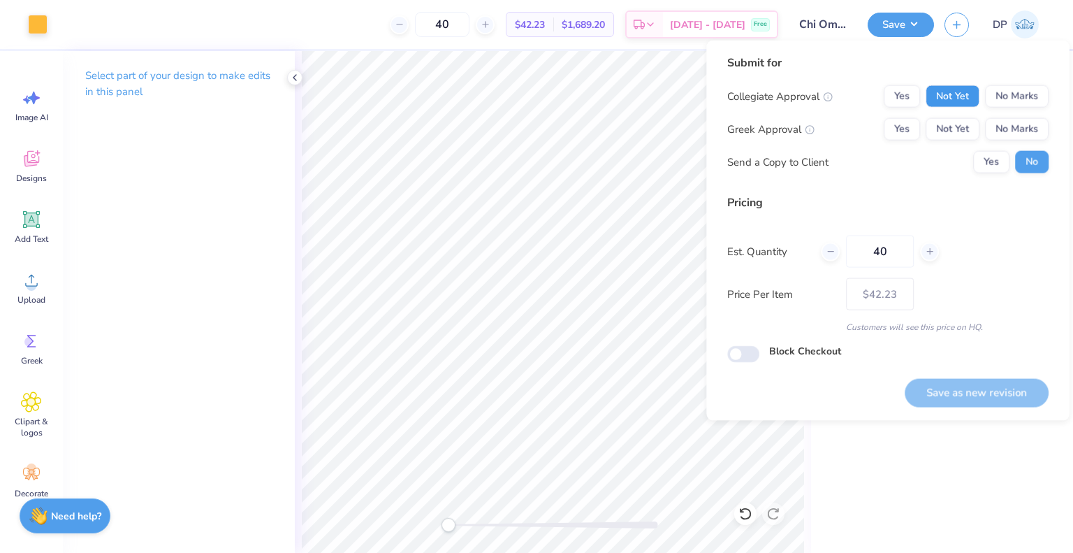
click at [939, 94] on button "Not Yet" at bounding box center [953, 96] width 54 height 22
click at [948, 118] on div "Collegiate Approval Yes Not Yet No Marks Greek Approval Yes Not Yet No Marks Se…" at bounding box center [888, 129] width 321 height 88
drag, startPoint x: 953, startPoint y: 131, endPoint x: 973, endPoint y: 149, distance: 26.7
click at [953, 131] on button "Not Yet" at bounding box center [953, 129] width 54 height 22
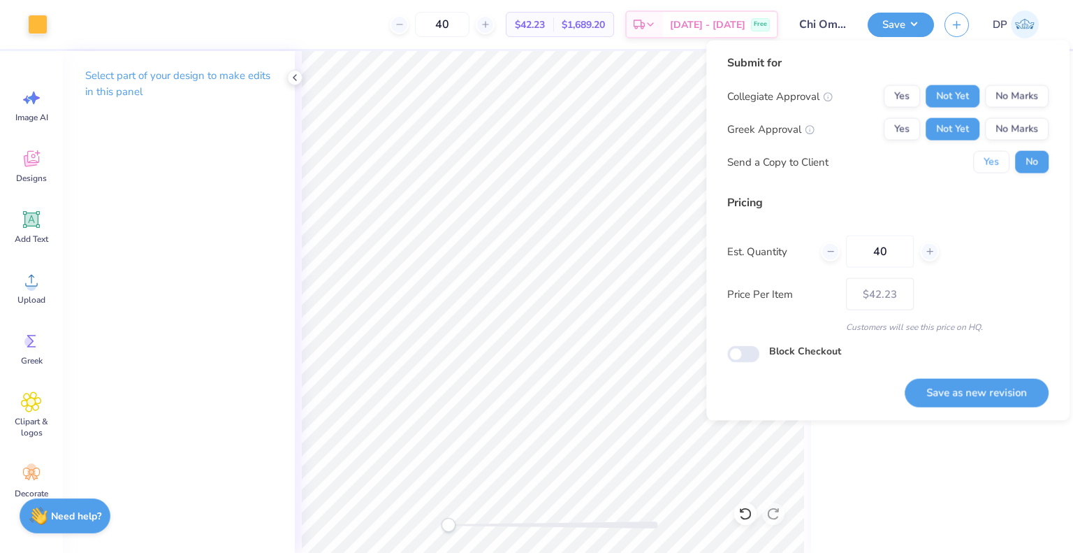
click at [981, 164] on button "Yes" at bounding box center [992, 162] width 36 height 22
click at [981, 391] on button "Save as new revision" at bounding box center [977, 392] width 144 height 29
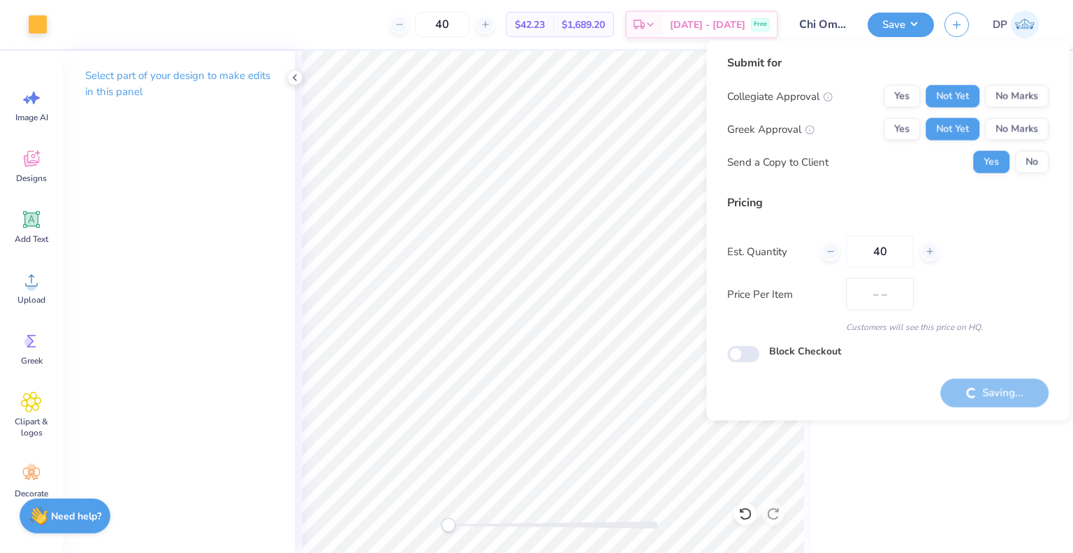
type input "$42.23"
